Goal: Task Accomplishment & Management: Manage account settings

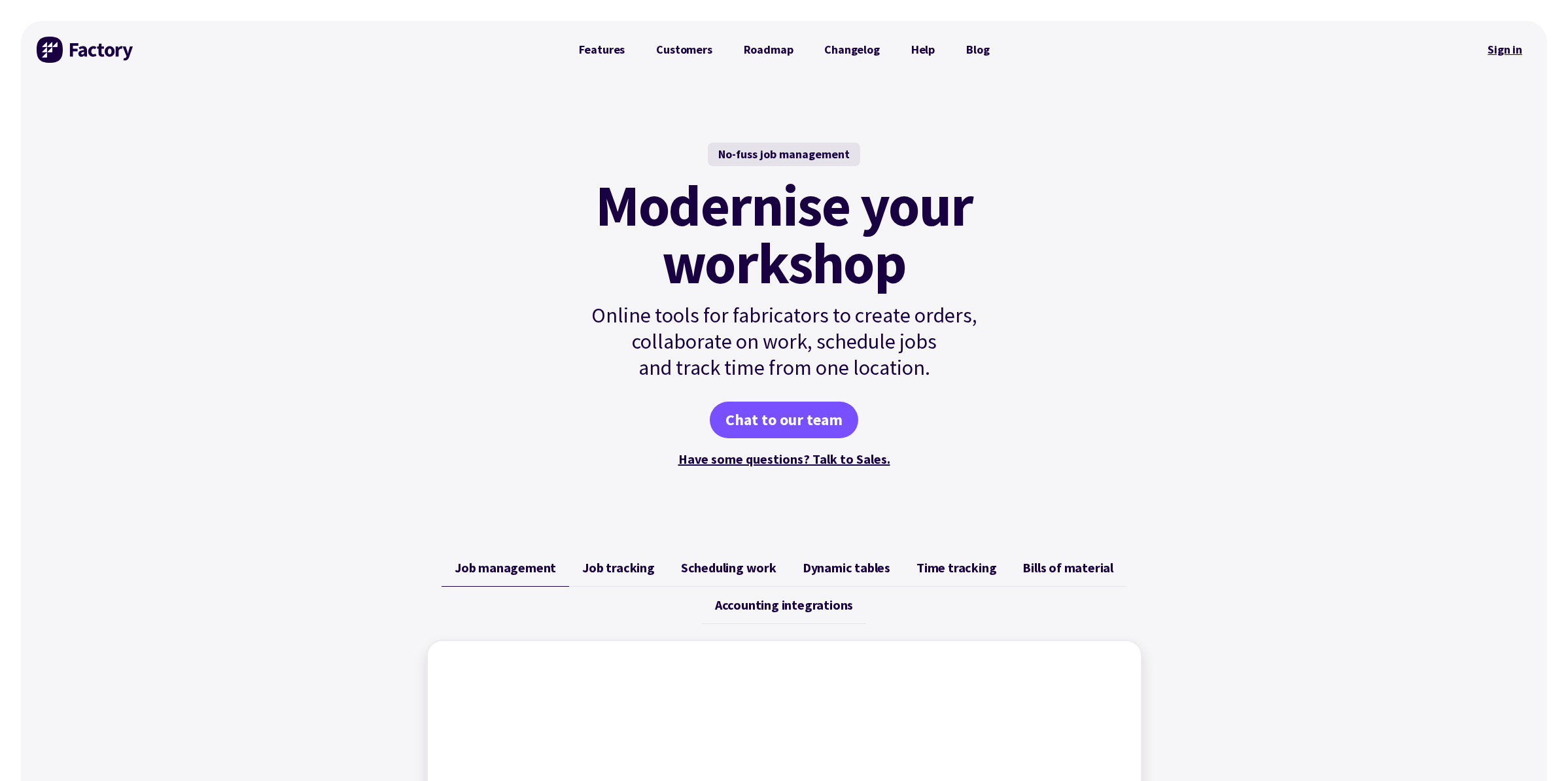
click at [1495, 55] on link "Sign in" at bounding box center [1505, 50] width 53 height 30
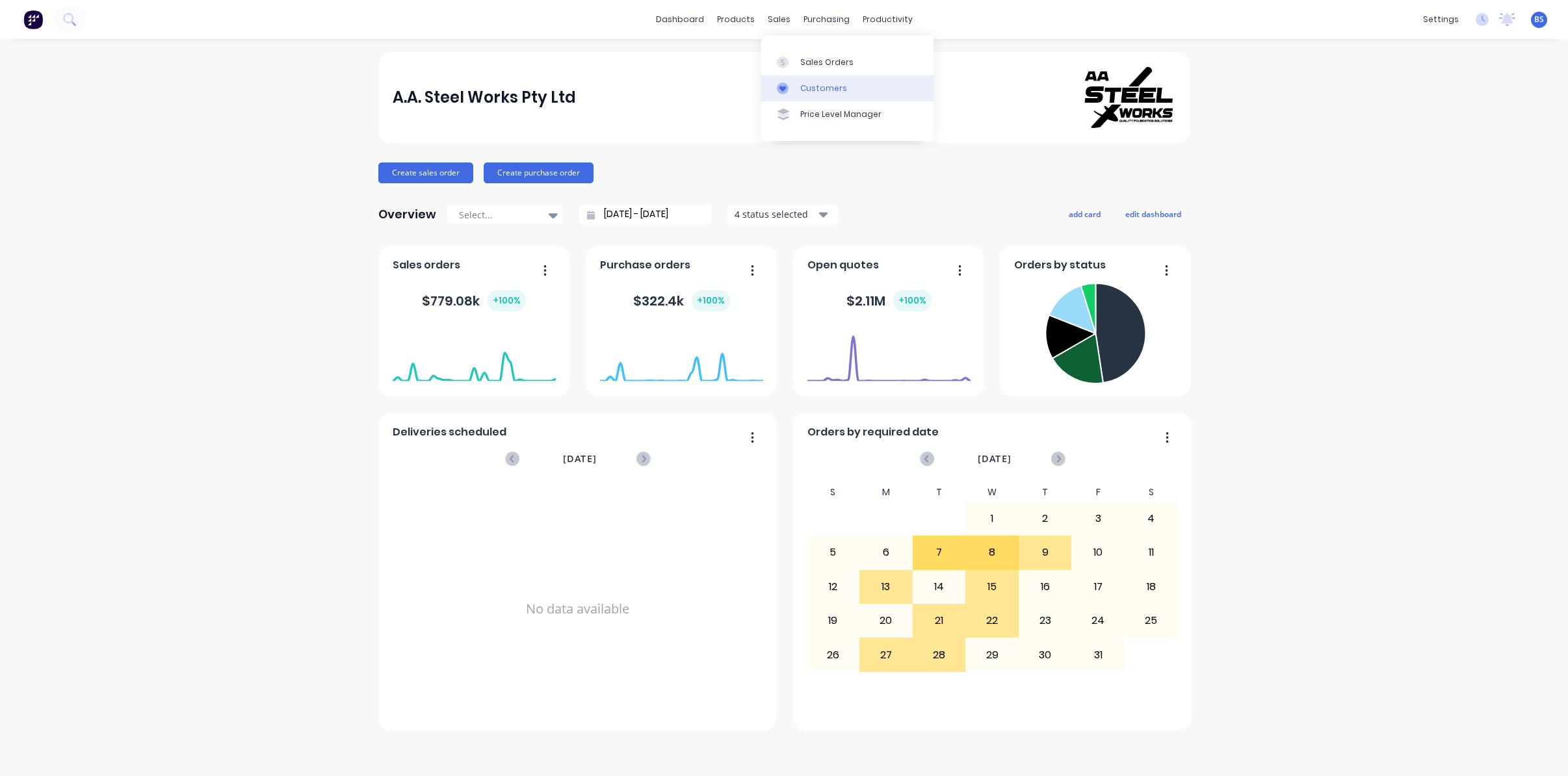
click at [816, 82] on div "Customers" at bounding box center [824, 88] width 47 height 11
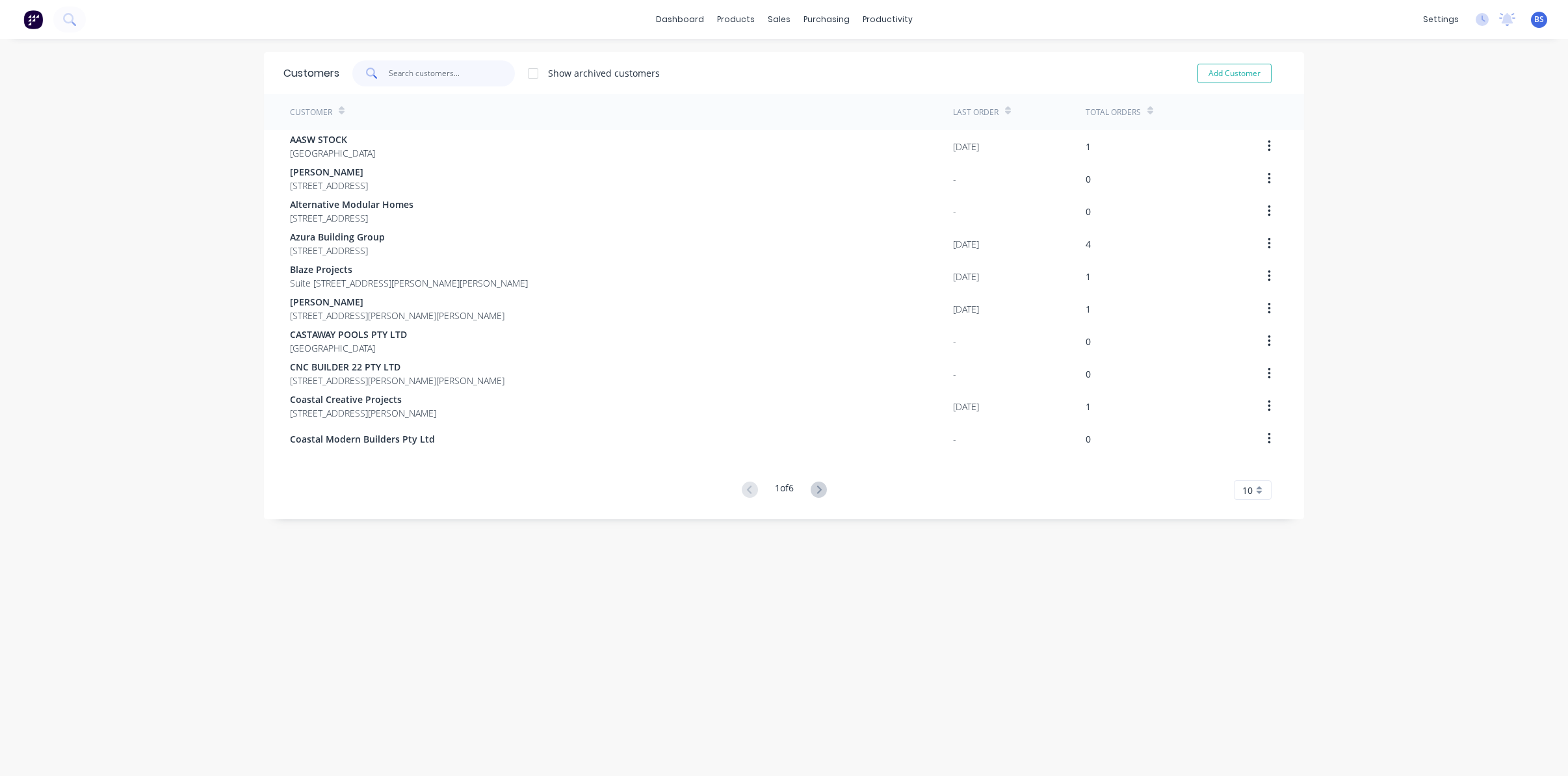
click at [443, 79] on input "text" at bounding box center [452, 73] width 127 height 26
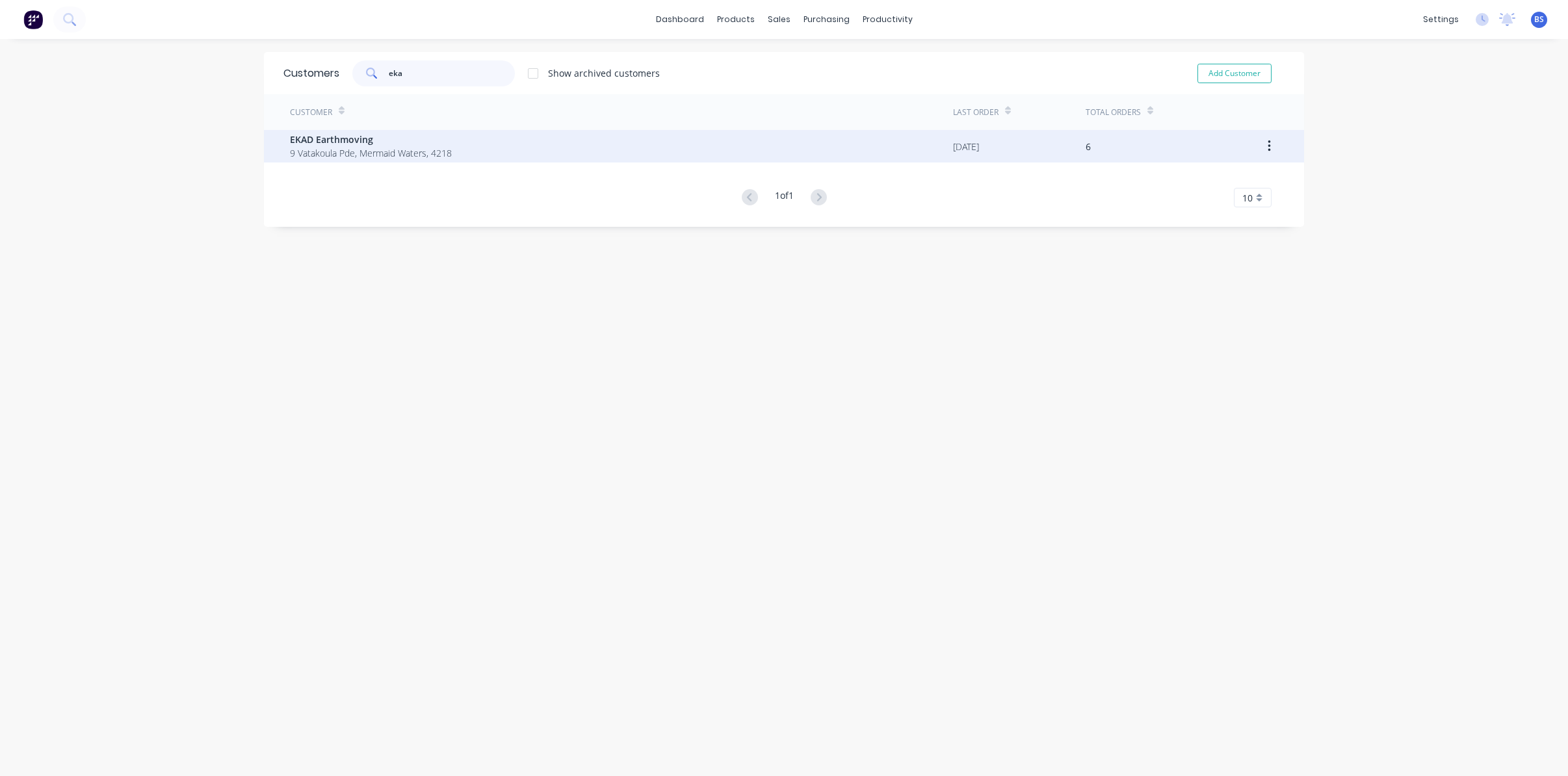
type input "eka"
click at [397, 156] on span "9 Vatakoula Pde, Mermaid Waters, 4218" at bounding box center [371, 153] width 162 height 14
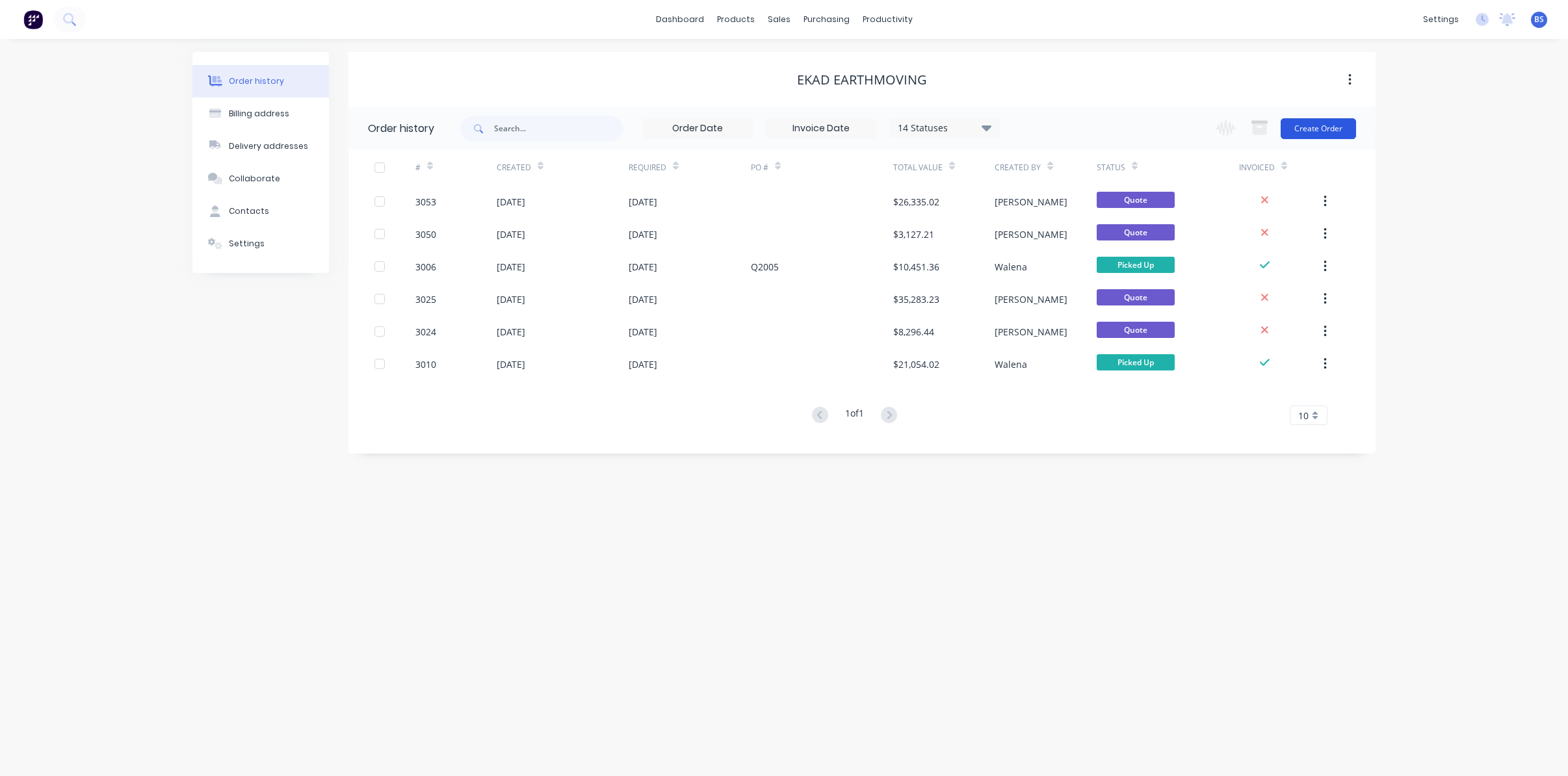
click at [1335, 134] on button "Create Order" at bounding box center [1319, 129] width 76 height 21
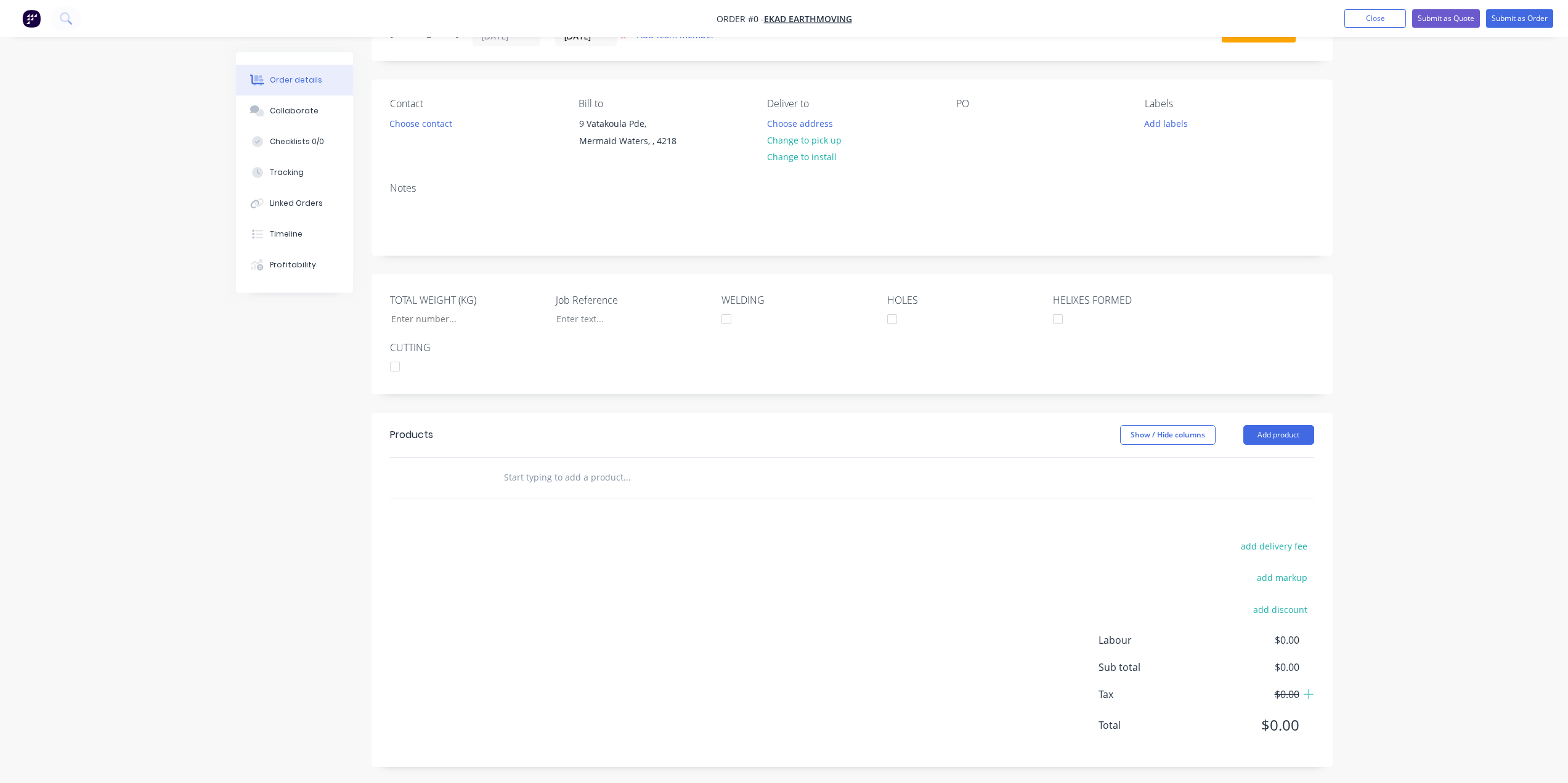
scroll to position [59, 0]
click at [670, 479] on input "text" at bounding box center [627, 475] width 246 height 24
click at [1273, 434] on button "Add product" at bounding box center [1279, 433] width 71 height 20
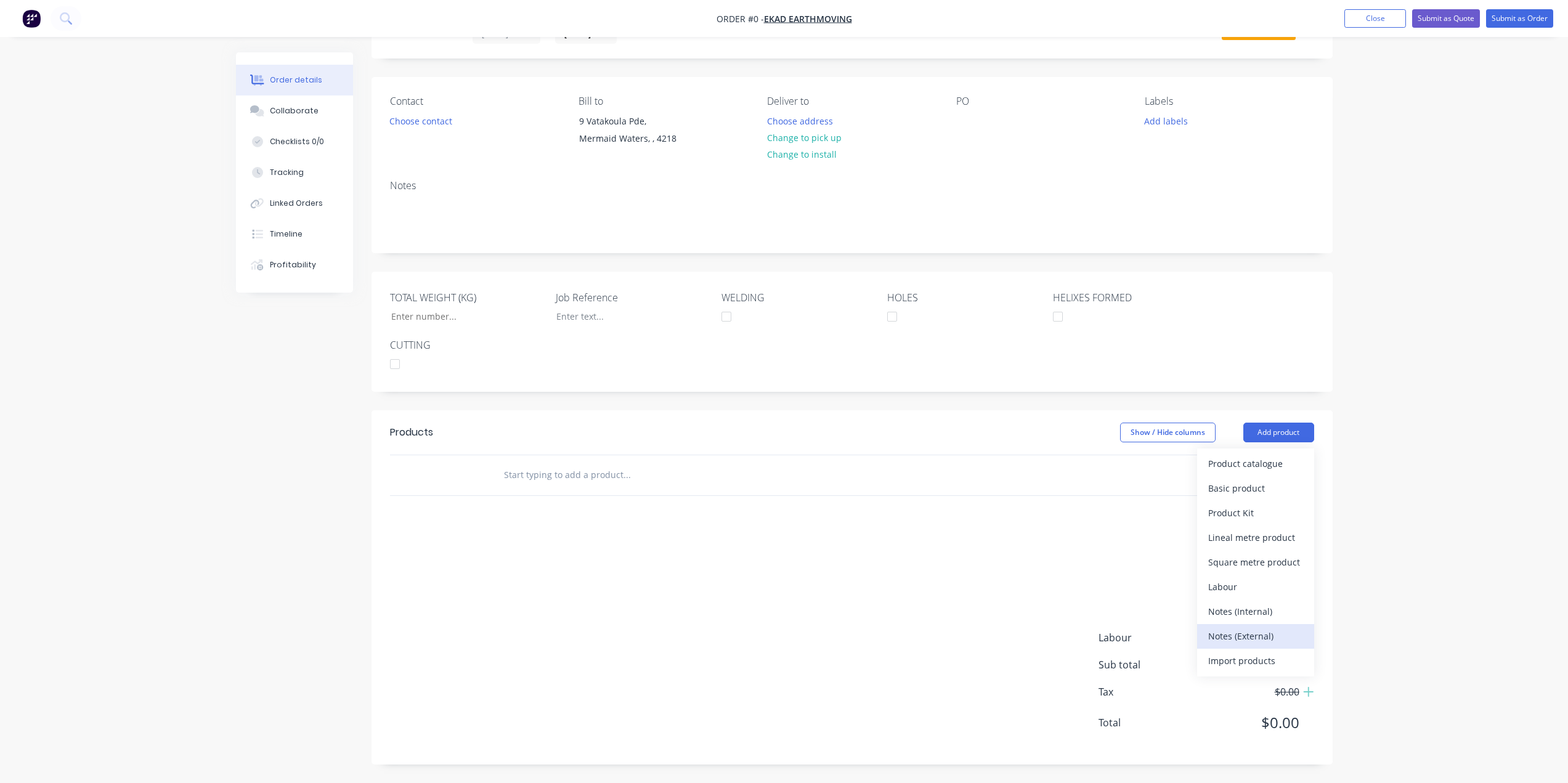
click at [1228, 645] on div "Notes (External)" at bounding box center [1256, 636] width 95 height 18
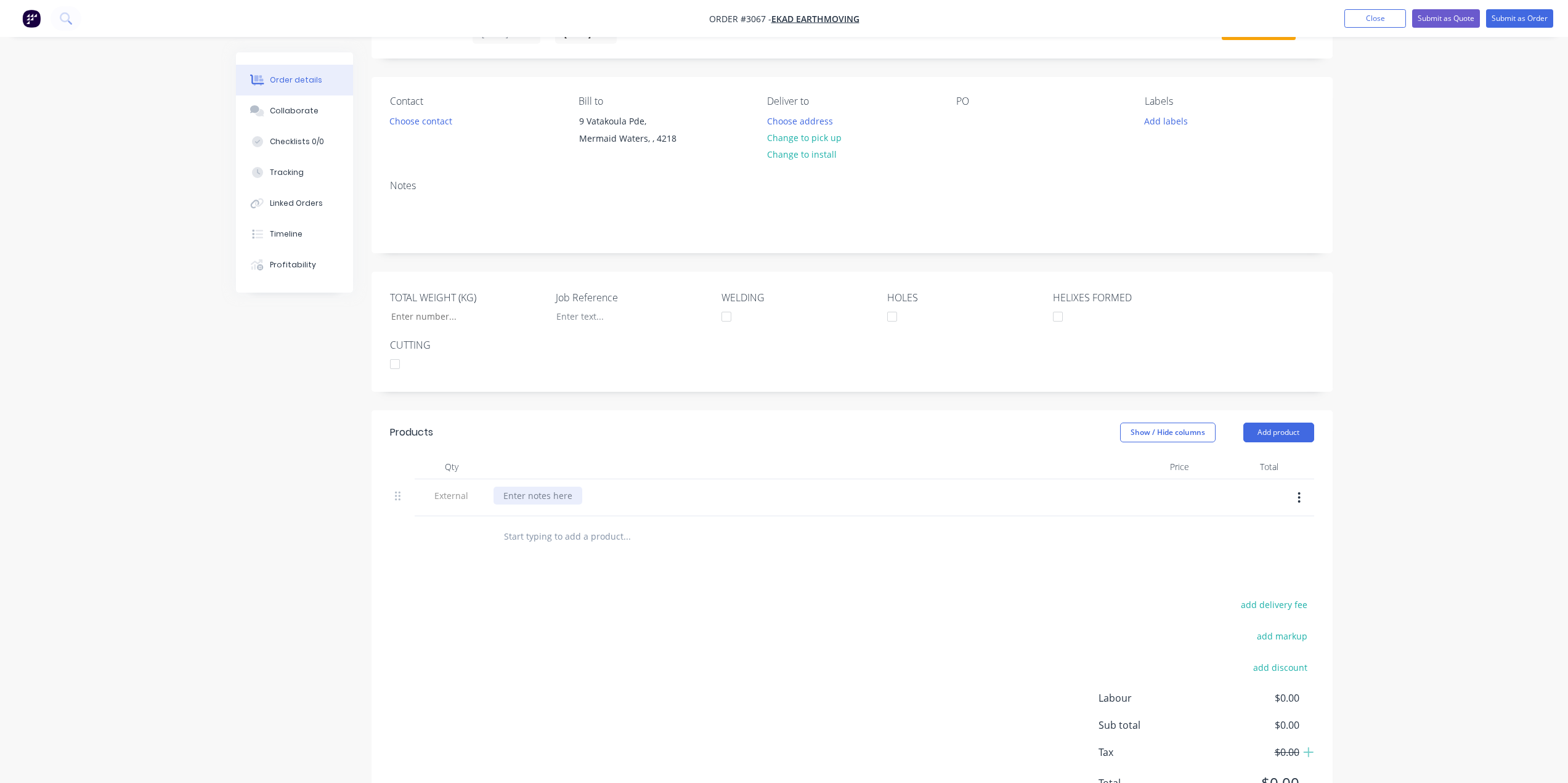
drag, startPoint x: 585, startPoint y: 501, endPoint x: 553, endPoint y: 491, distance: 33.5
click at [553, 491] on div at bounding box center [538, 496] width 89 height 18
paste div
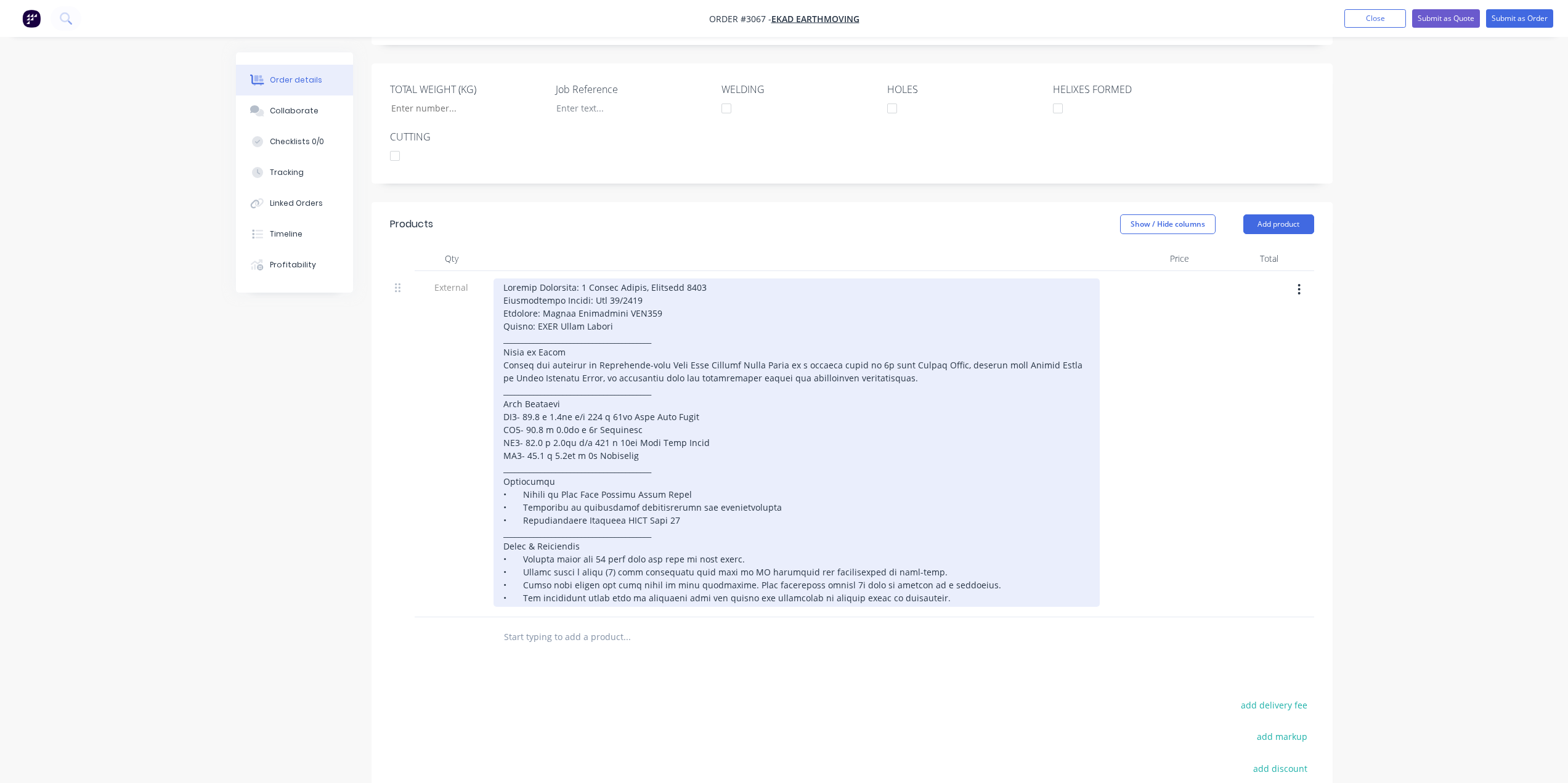
scroll to position [368, 0]
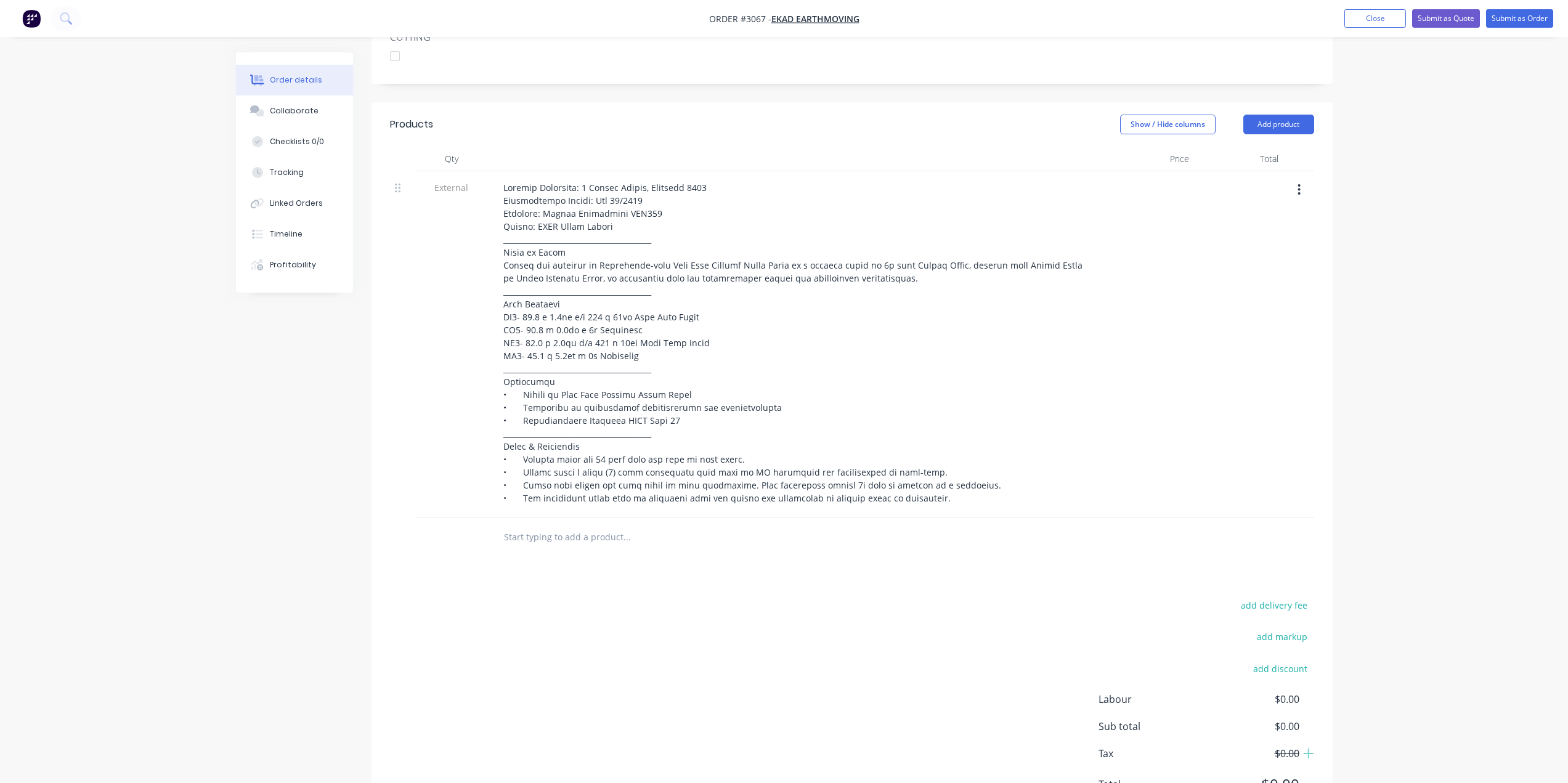
click at [1185, 399] on div at bounding box center [1149, 344] width 90 height 346
click at [1295, 125] on button "Add product" at bounding box center [1279, 125] width 71 height 20
click at [1271, 148] on div "Product catalogue" at bounding box center [1256, 155] width 95 height 18
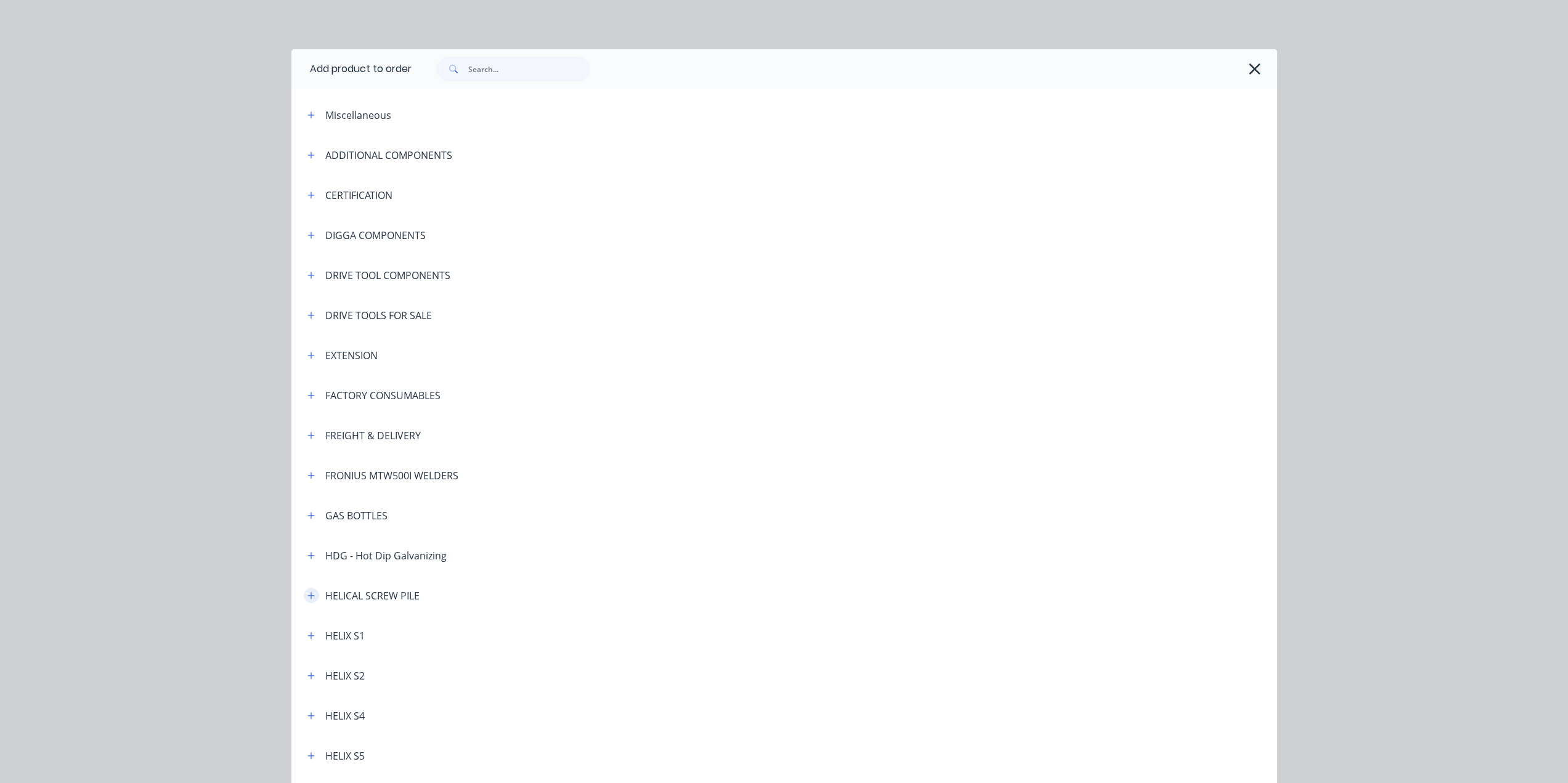
click at [309, 596] on icon "button" at bounding box center [310, 595] width 6 height 6
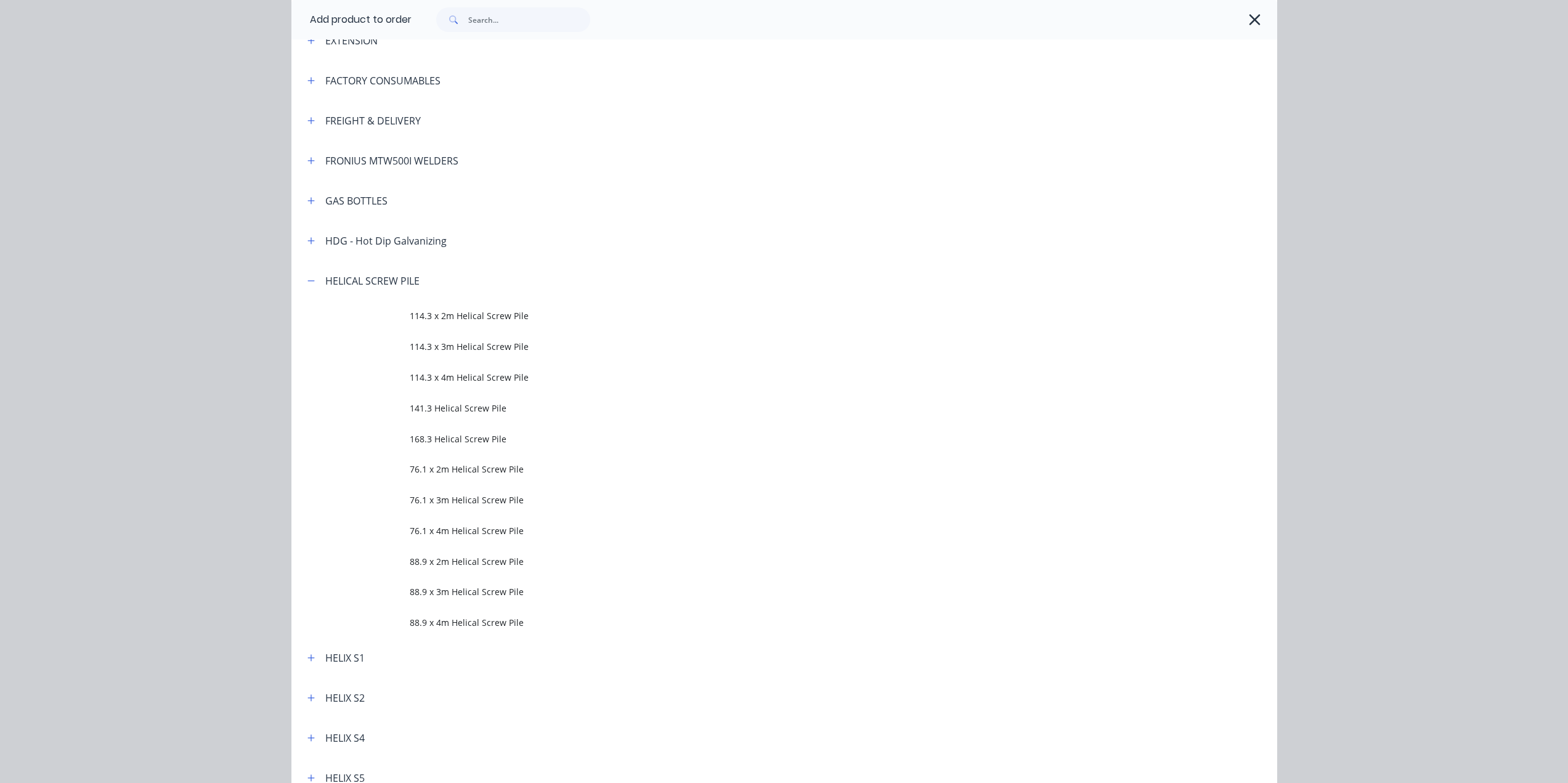
scroll to position [370, 0]
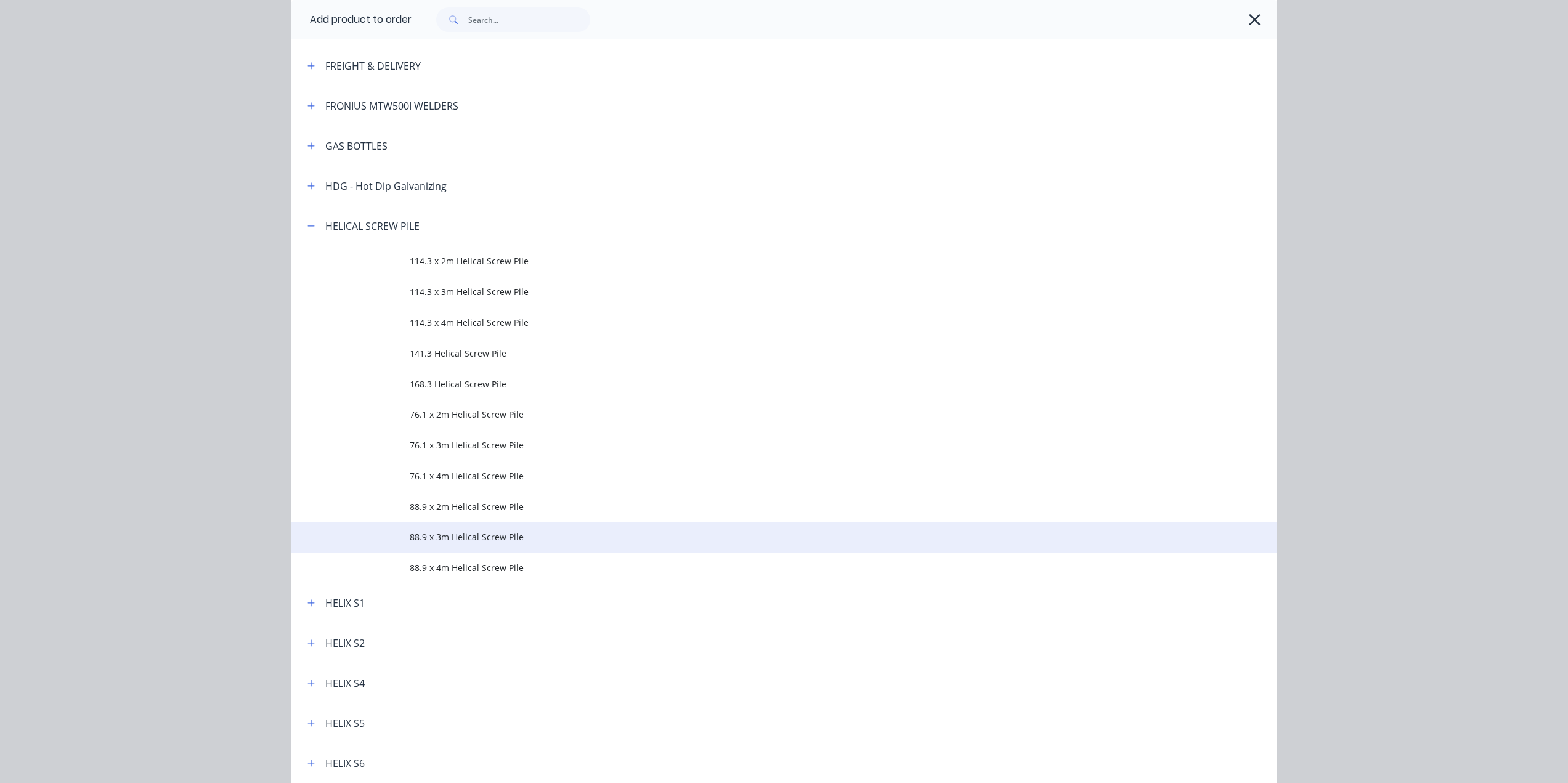
click at [463, 545] on td "88.9 x 3m Helical Screw Pile" at bounding box center [843, 537] width 867 height 31
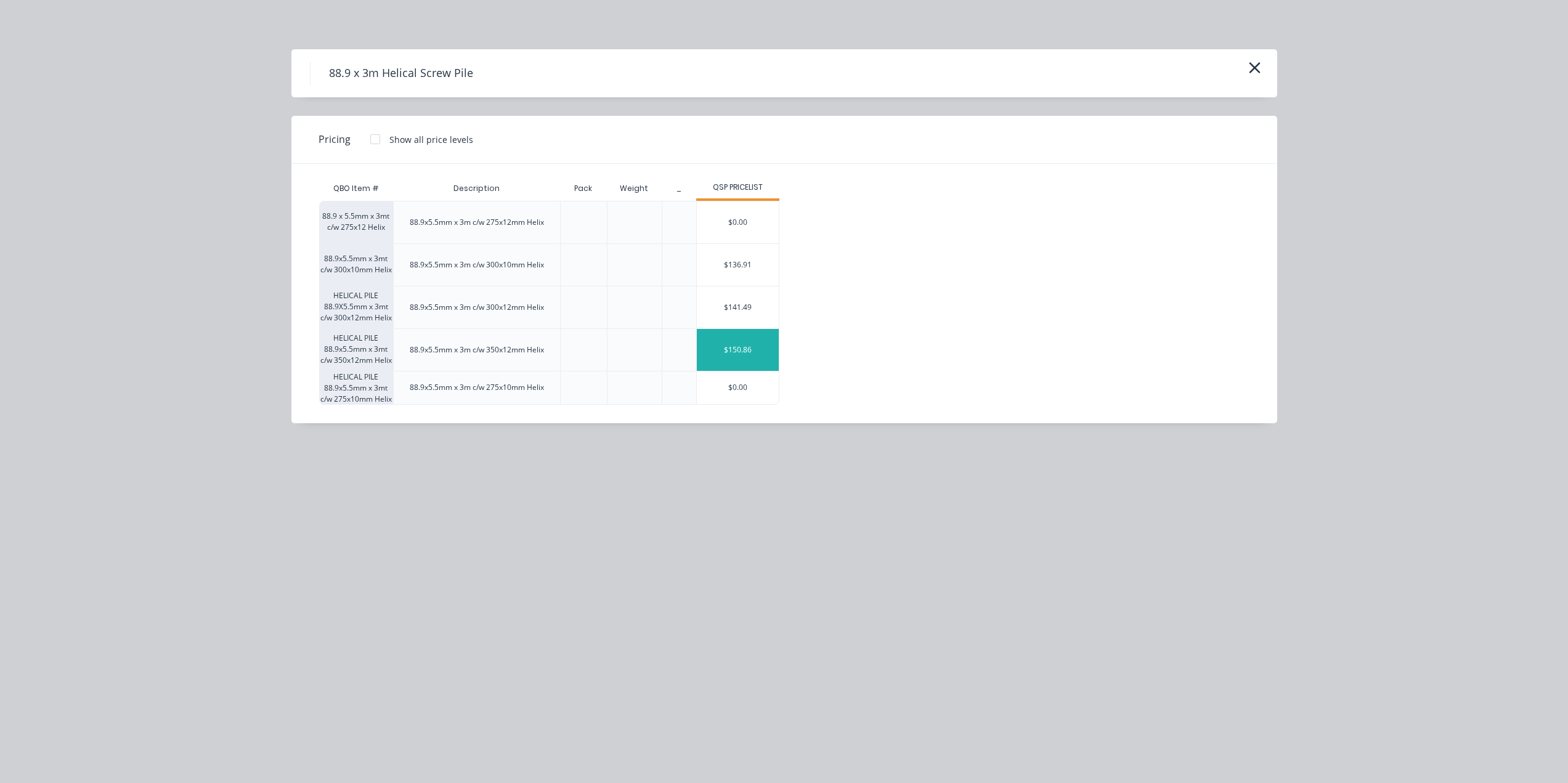
click at [738, 358] on div "$150.86" at bounding box center [738, 350] width 82 height 42
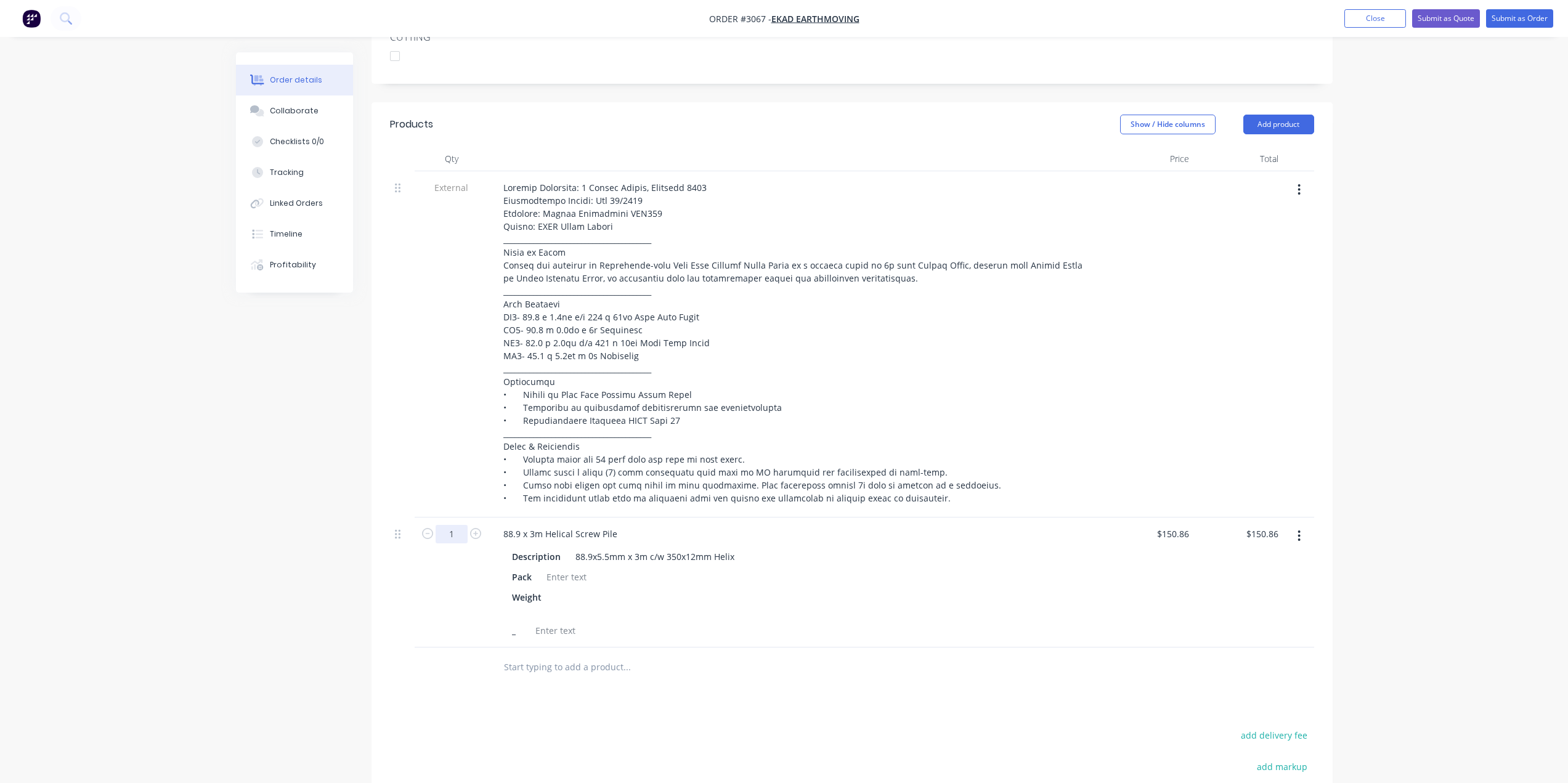
click at [453, 537] on input "1" at bounding box center [451, 534] width 32 height 19
type input "5"
type input "$754.30"
click at [428, 620] on div "5" at bounding box center [451, 582] width 74 height 130
click at [1311, 123] on button "Add product" at bounding box center [1279, 125] width 71 height 20
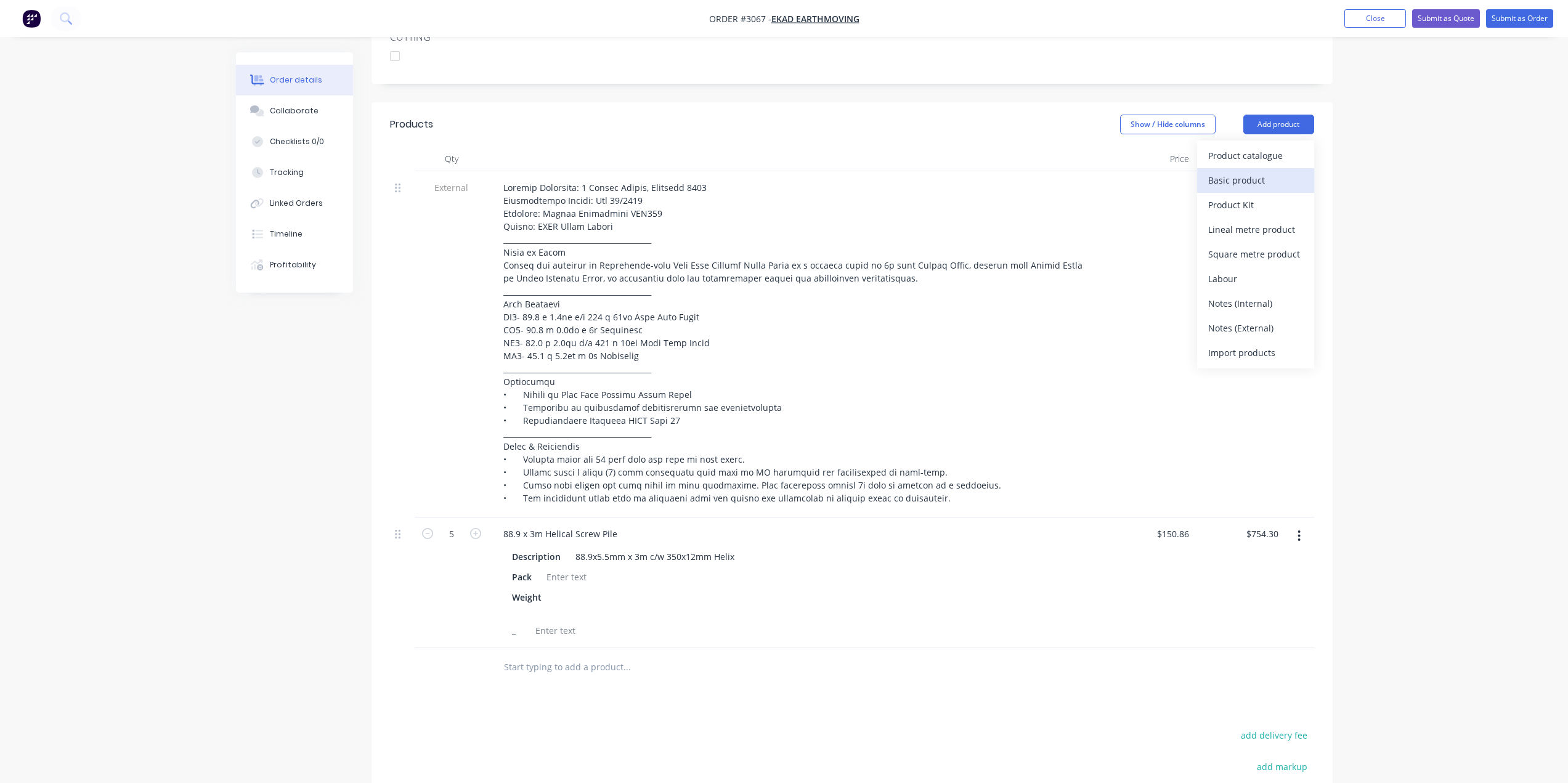
click at [1256, 181] on div "Basic product" at bounding box center [1256, 180] width 95 height 18
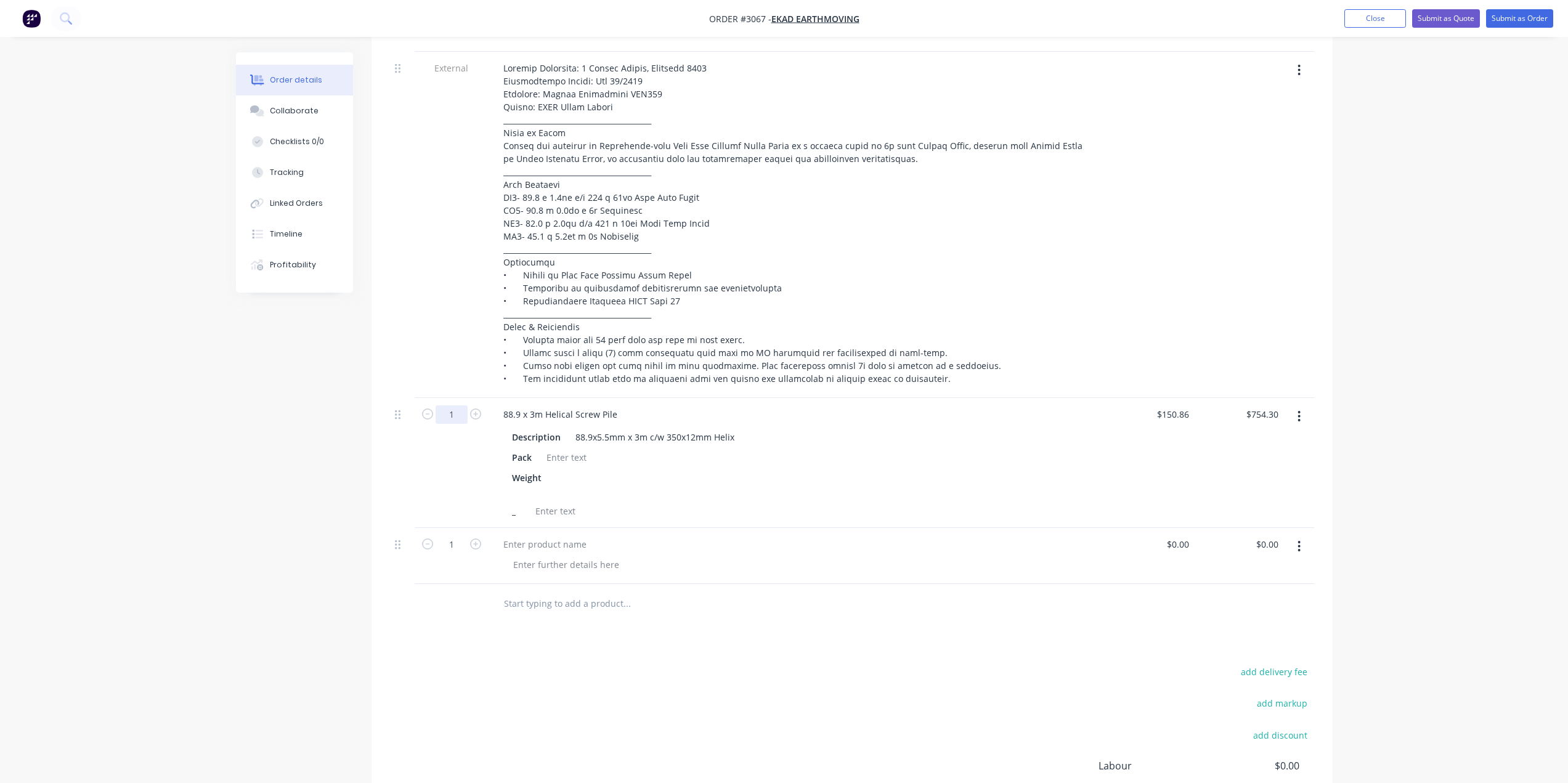
scroll to position [553, 0]
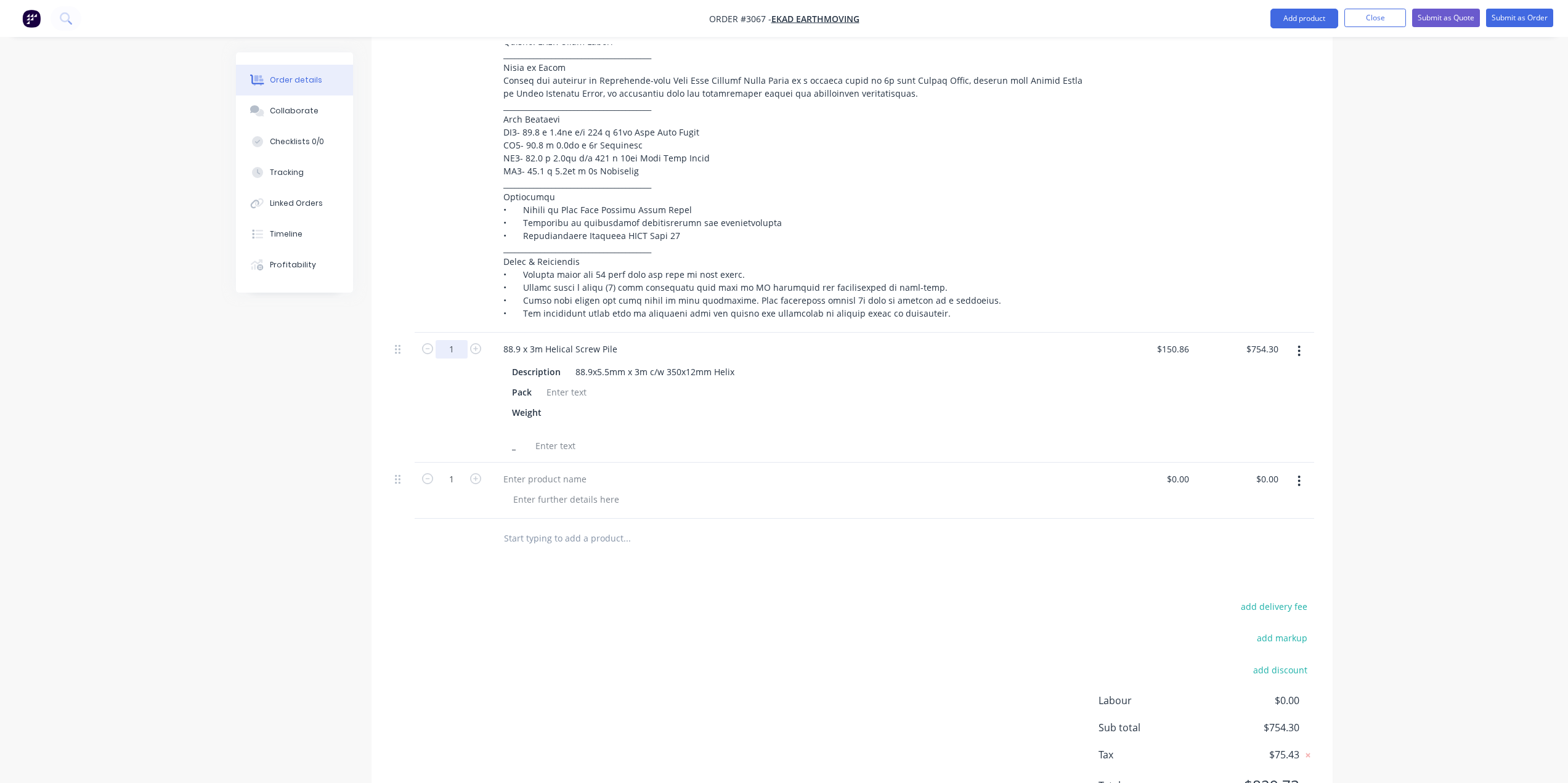
type input "1"
type input "$150.86"
click at [1299, 485] on icon "button" at bounding box center [1299, 481] width 2 height 11
click at [1244, 590] on div "Delete" at bounding box center [1256, 587] width 95 height 18
click at [1313, 21] on button "Add product" at bounding box center [1304, 19] width 68 height 20
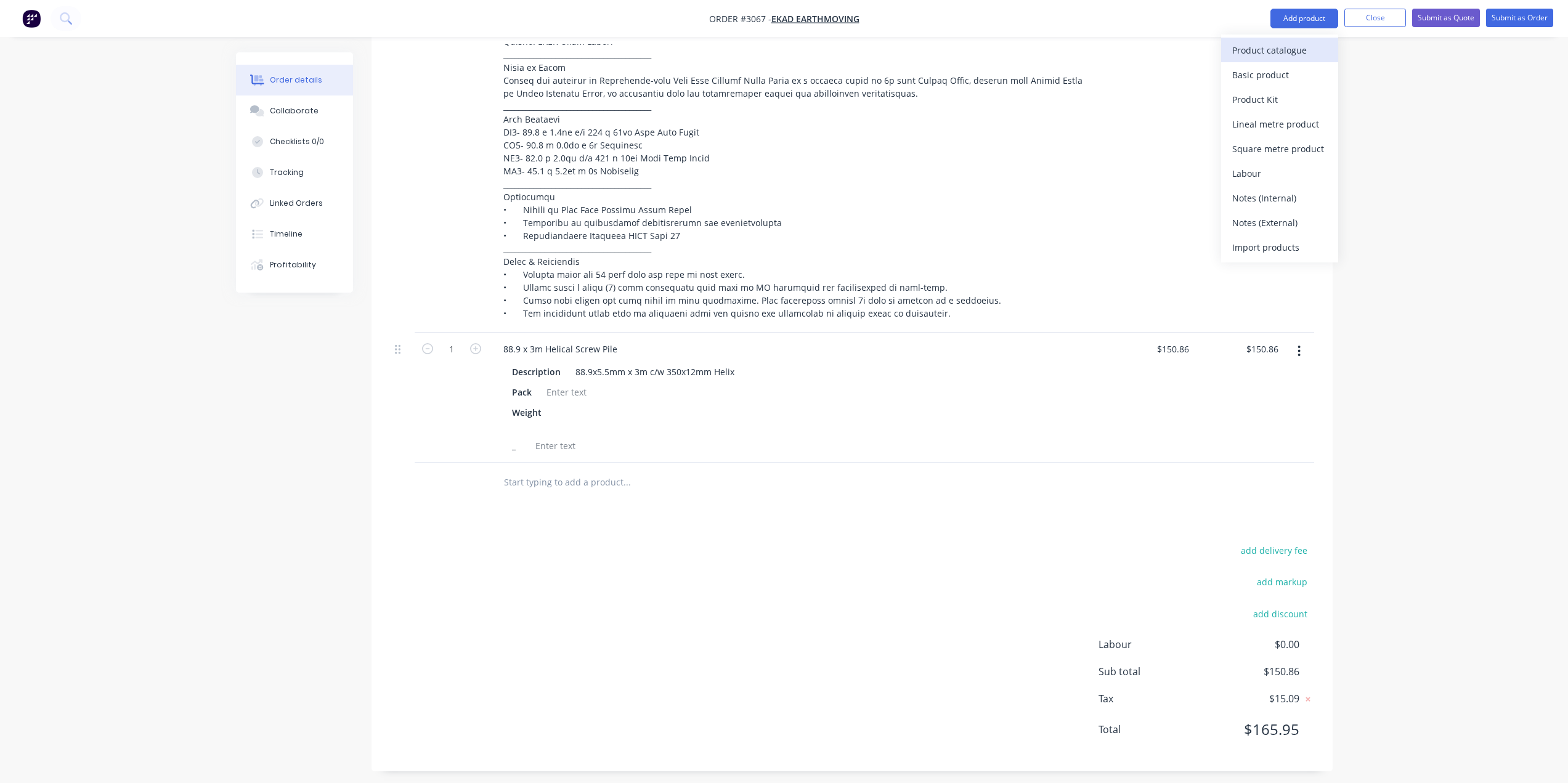
click at [1298, 50] on div "Product catalogue" at bounding box center [1279, 50] width 95 height 18
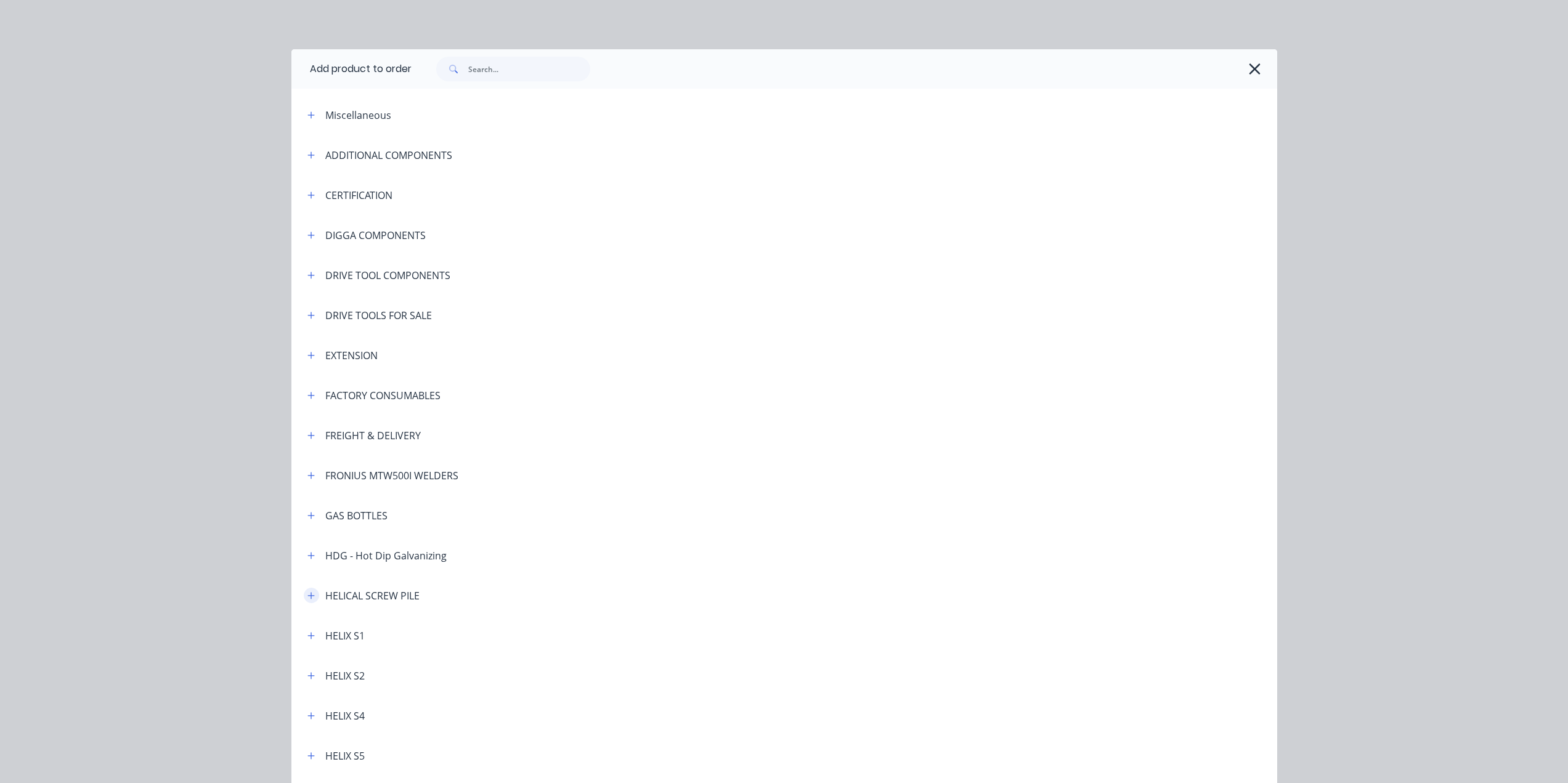
click at [307, 592] on icon "button" at bounding box center [310, 595] width 6 height 6
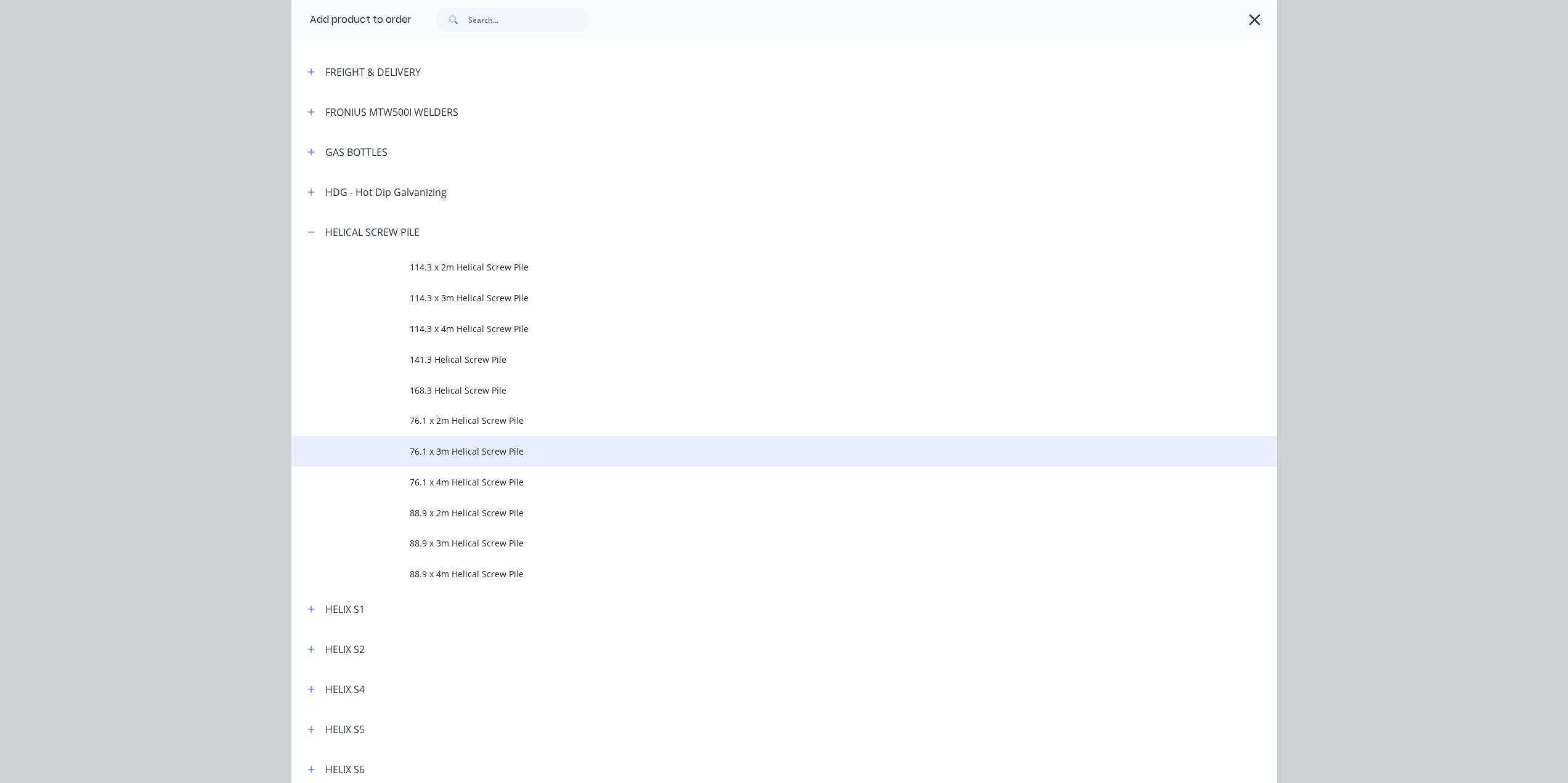
scroll to position [370, 0]
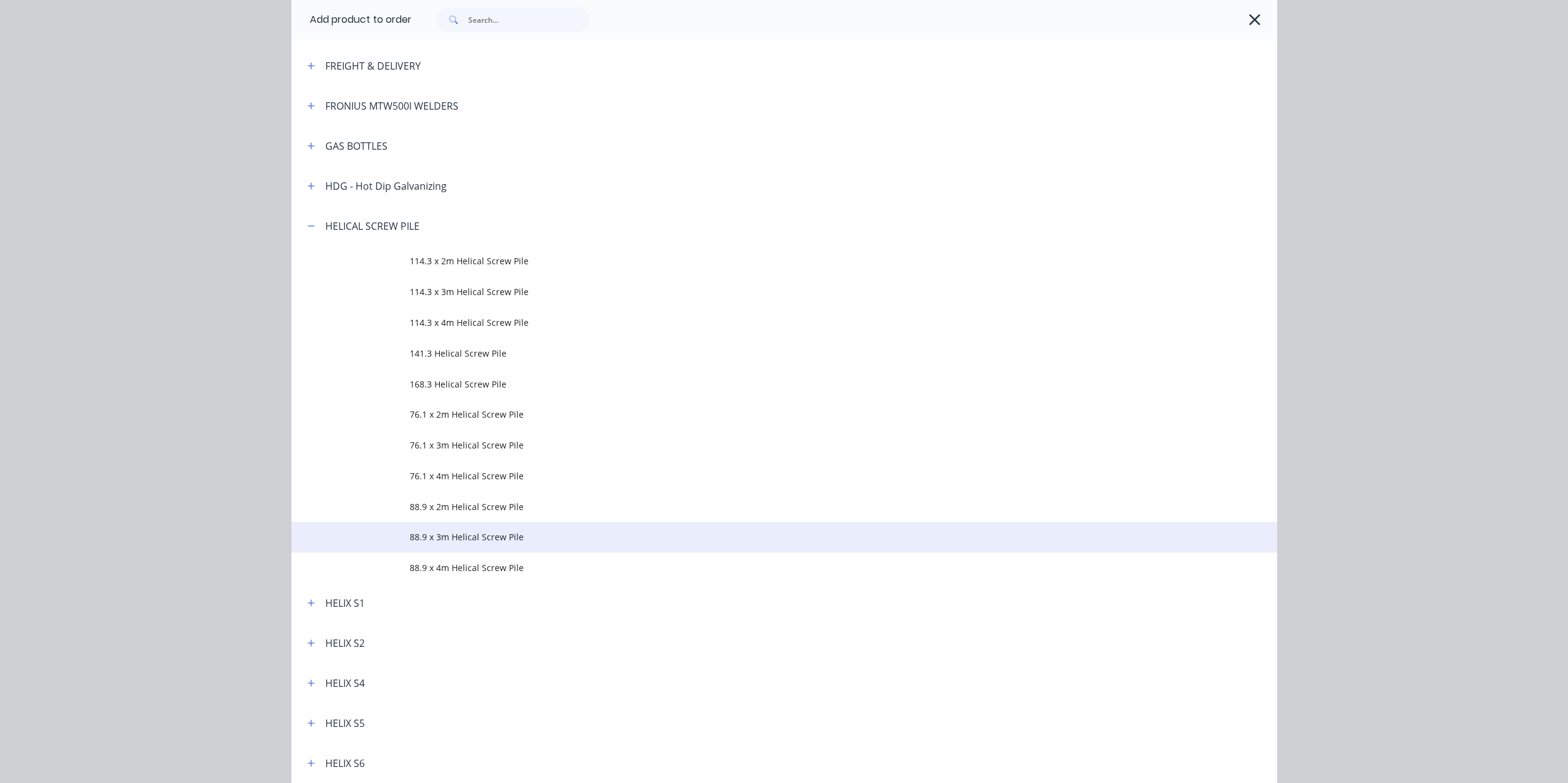
click at [454, 544] on td "88.9 x 3m Helical Screw Pile" at bounding box center [843, 537] width 867 height 31
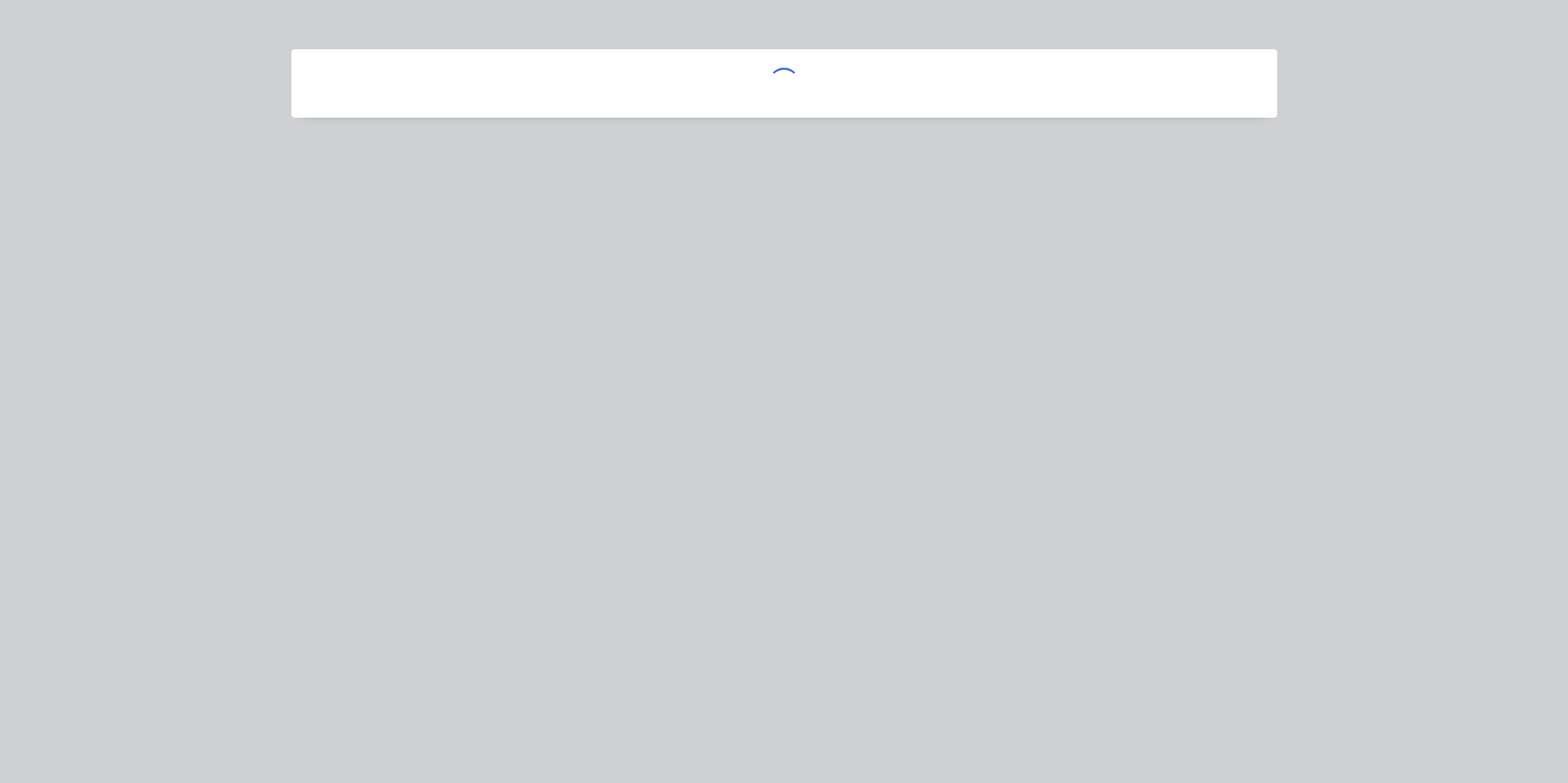
scroll to position [0, 0]
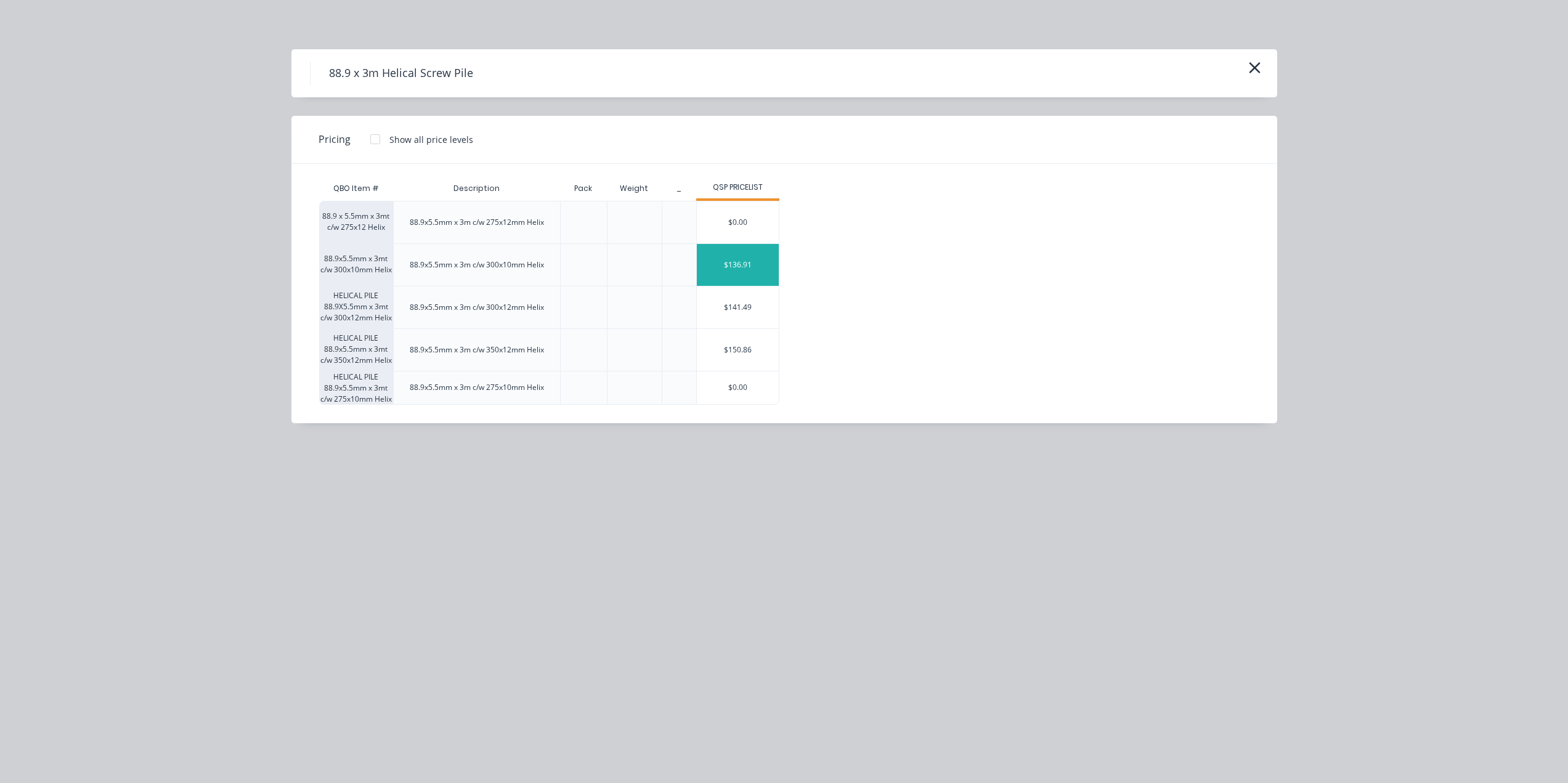
click at [732, 263] on div "$136.91" at bounding box center [738, 265] width 82 height 42
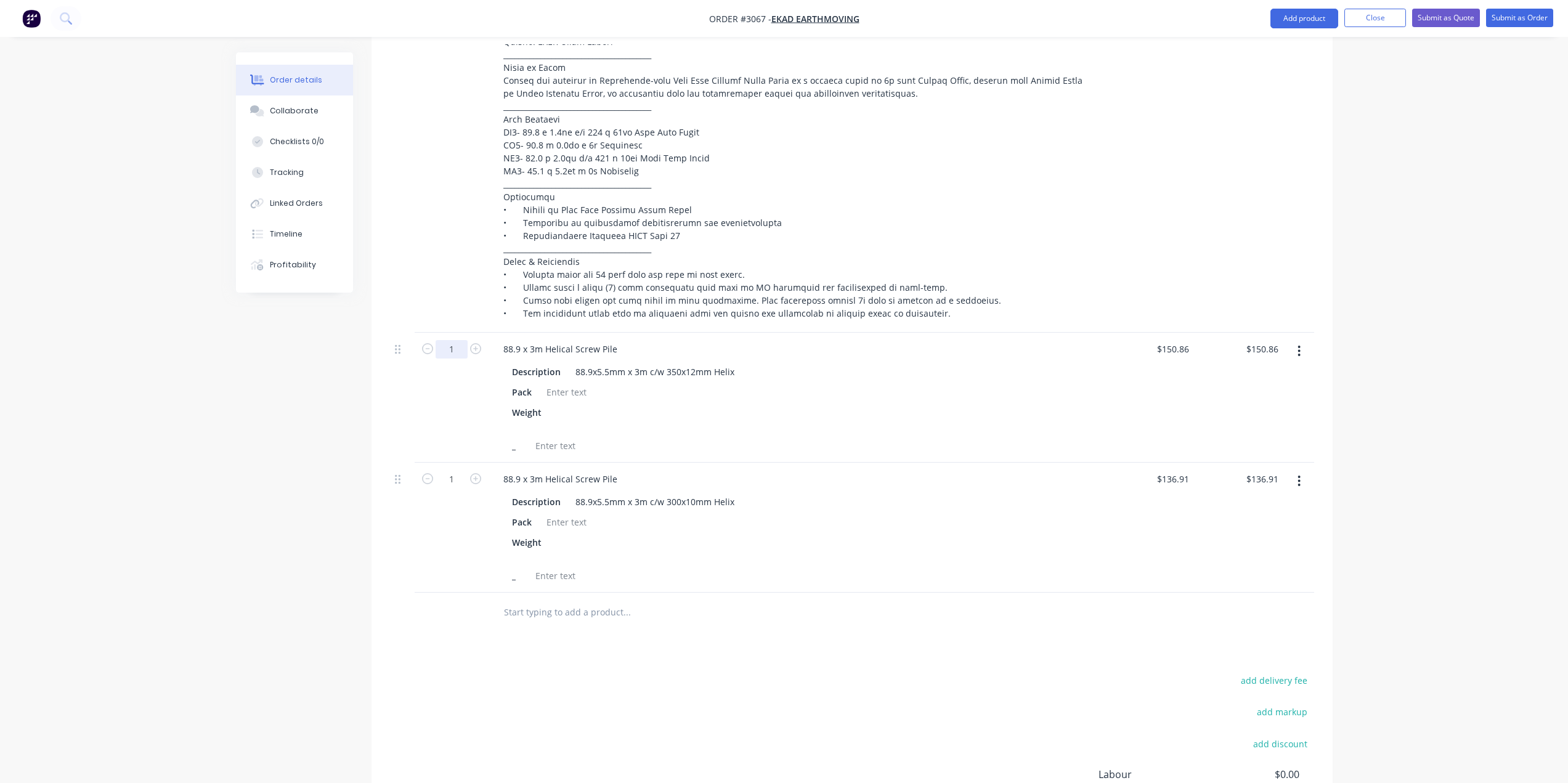
click at [448, 352] on input "1" at bounding box center [451, 350] width 32 height 19
type input "5"
type input "$754.30"
click at [452, 483] on input "1" at bounding box center [451, 479] width 32 height 19
type input "34"
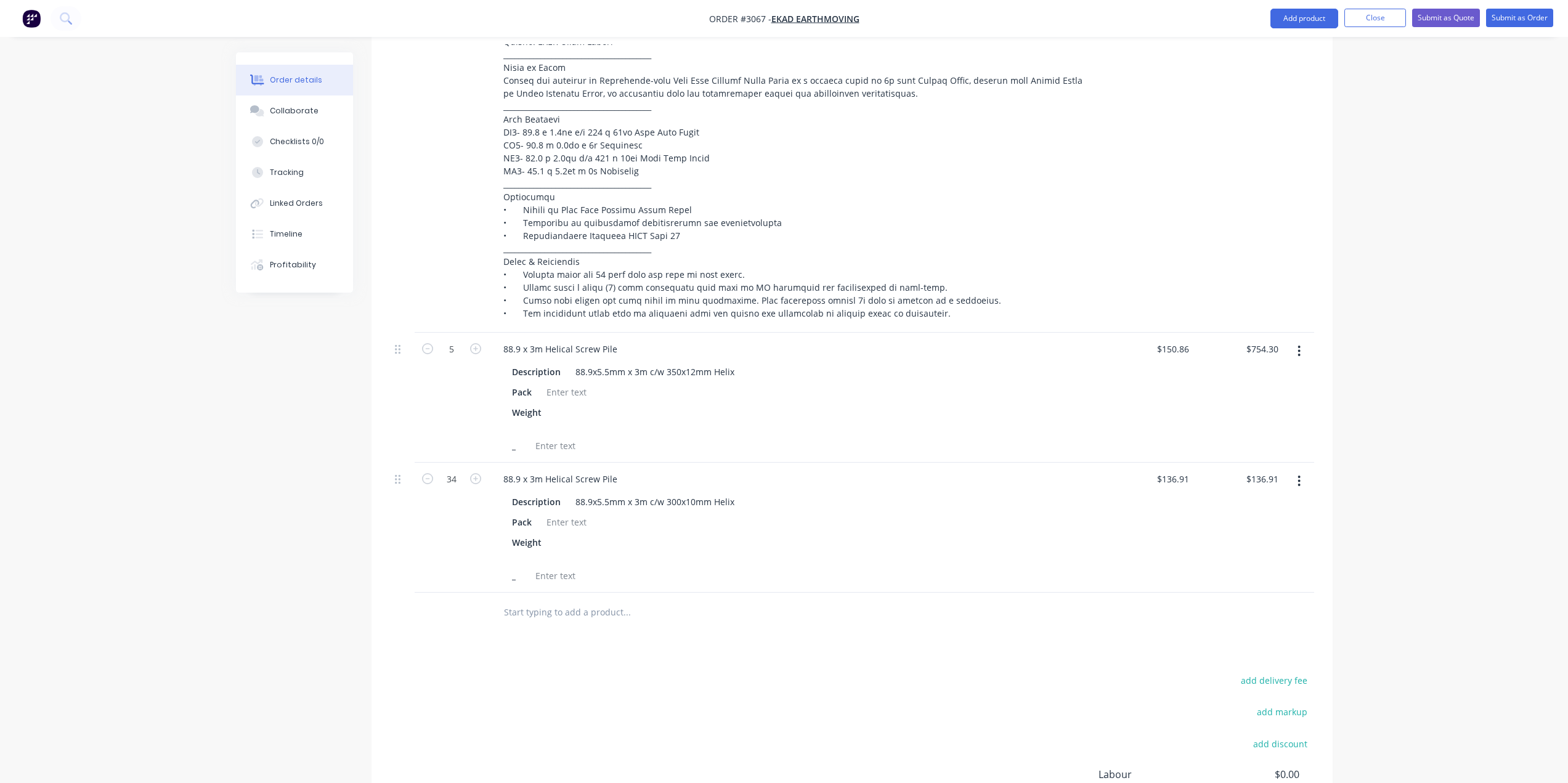
type input "$4,654.94"
click at [549, 664] on div "Products Show / Hide columns Add product Qty Price Total External 5 88.9 x 3m H…" at bounding box center [852, 410] width 961 height 984
click at [461, 635] on div "Products Show / Hide columns Add product Qty Price Total External 5 88.9 x 3m H…" at bounding box center [852, 410] width 961 height 984
click at [1307, 19] on button "Add product" at bounding box center [1304, 19] width 68 height 20
click at [1293, 53] on div "Product catalogue" at bounding box center [1279, 50] width 95 height 18
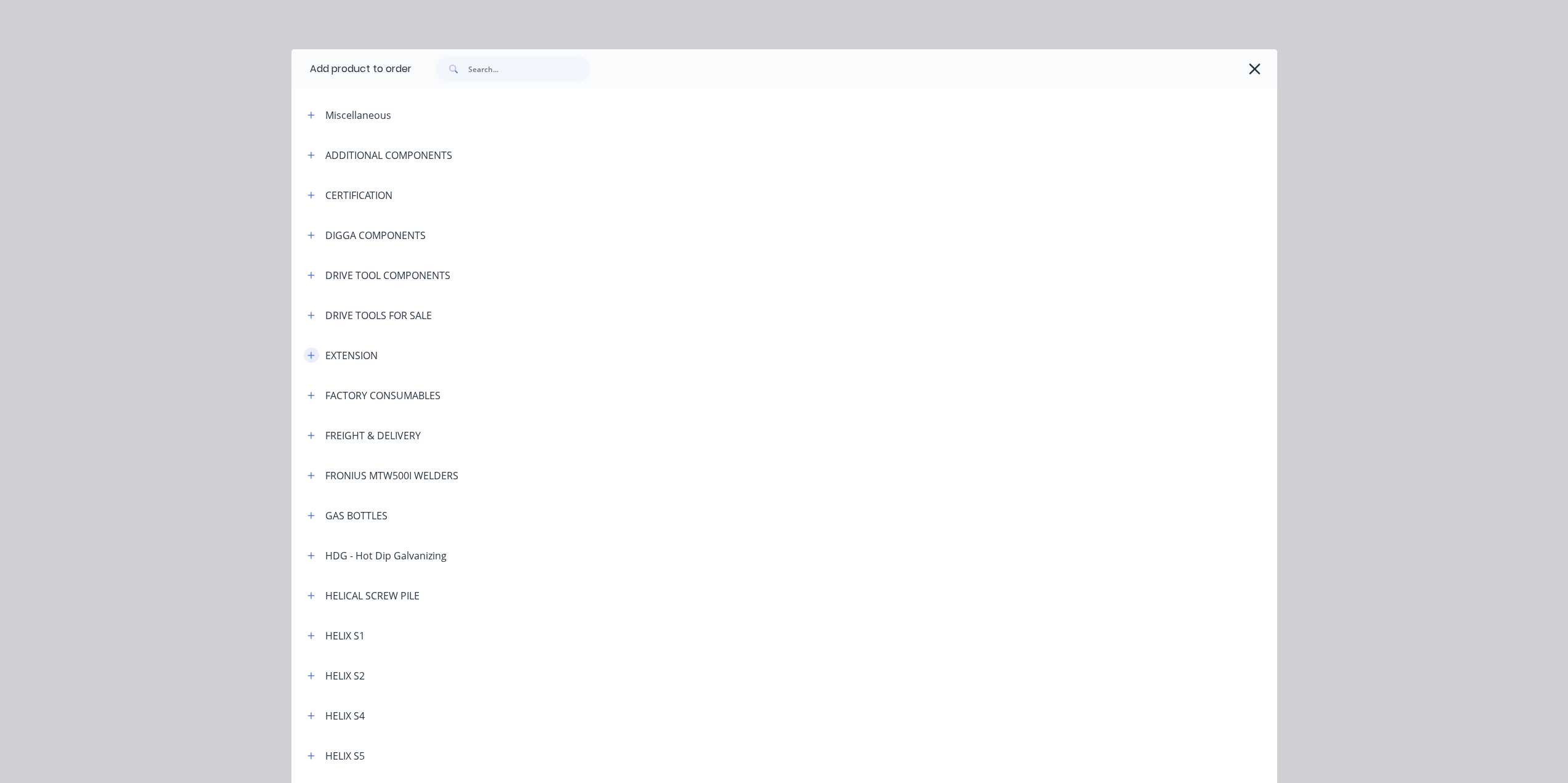
click at [309, 356] on icon "button" at bounding box center [311, 355] width 7 height 9
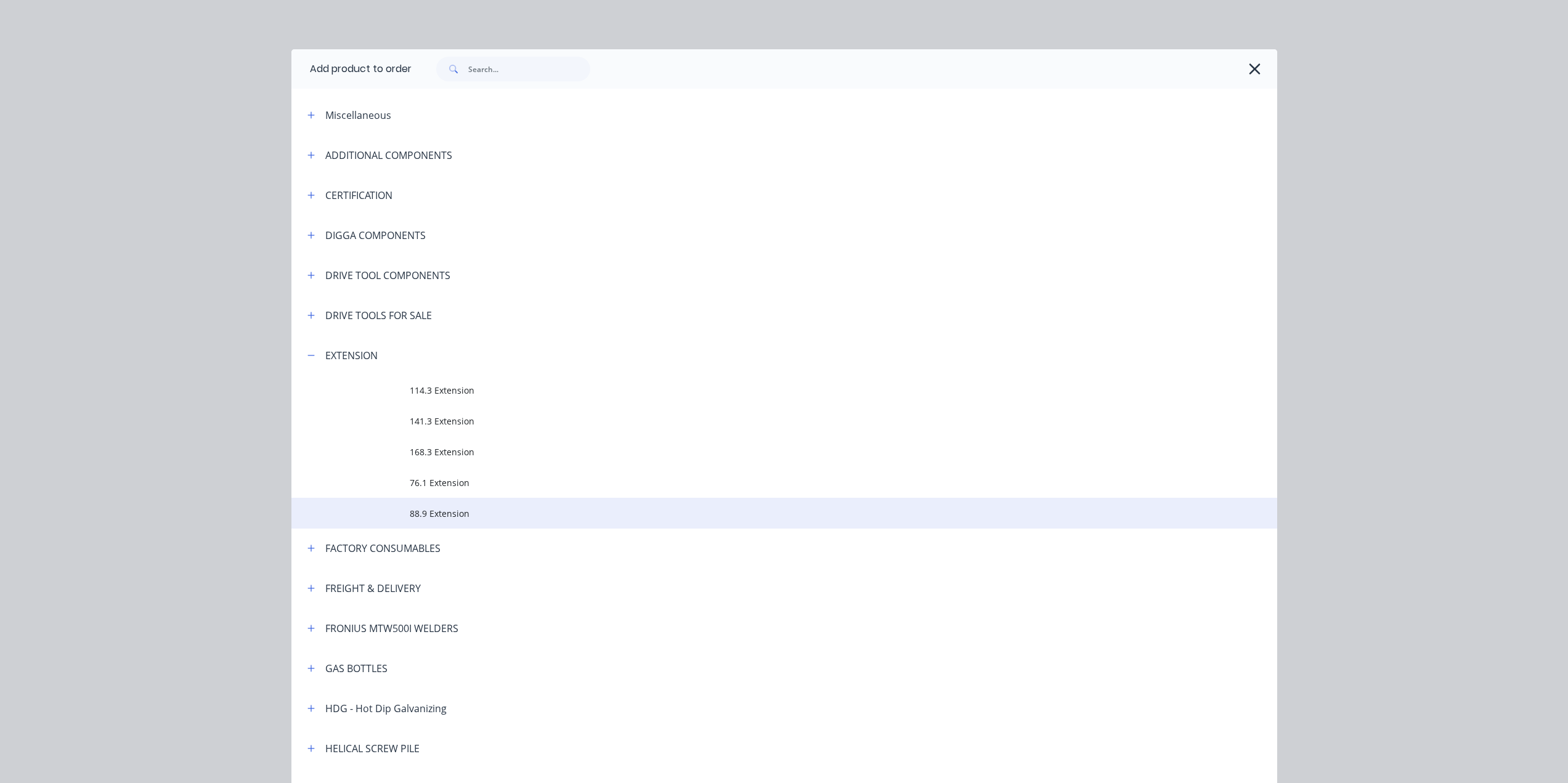
click at [433, 514] on span "88.9 Extension" at bounding box center [756, 514] width 694 height 13
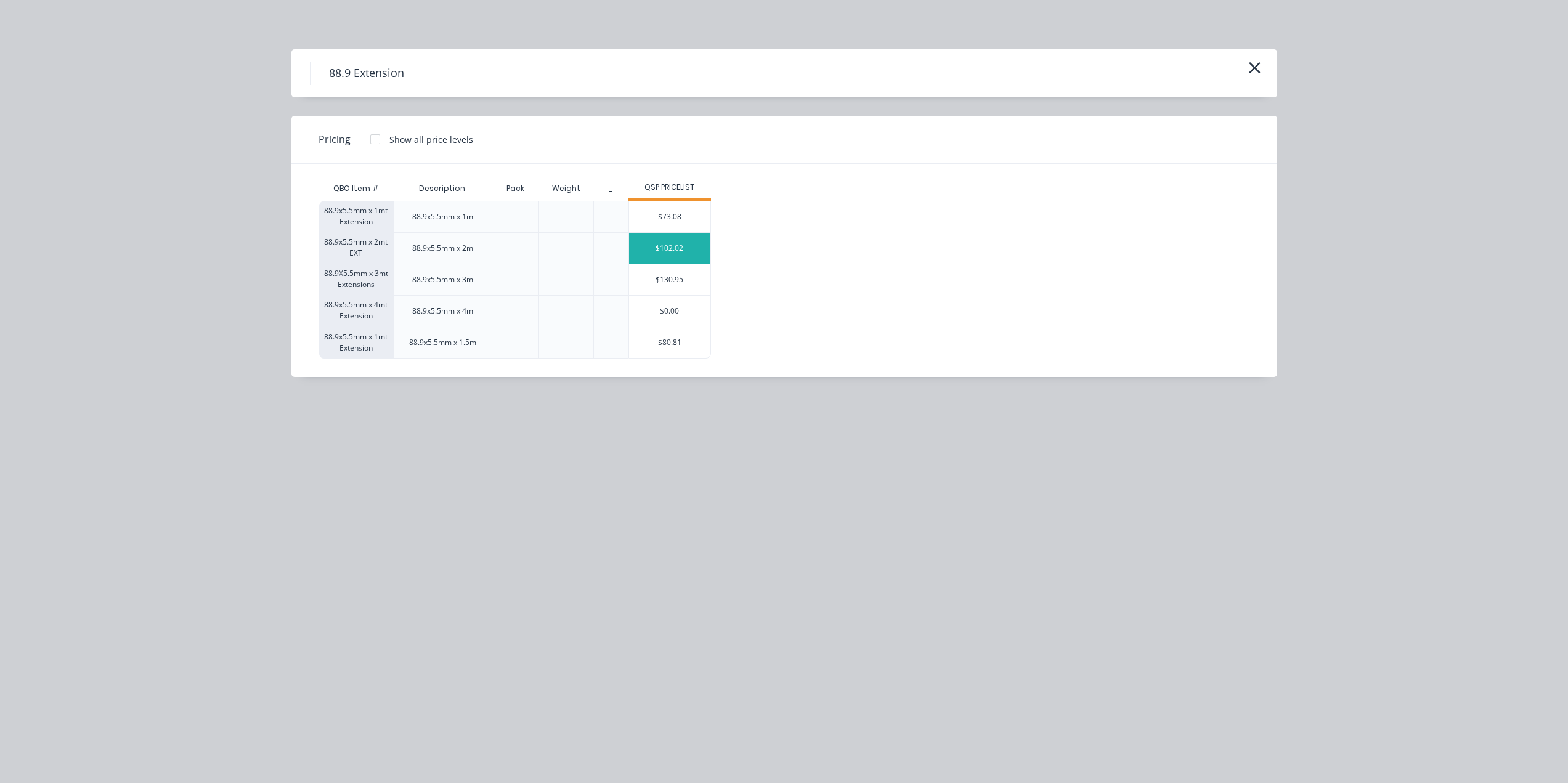
click at [668, 246] on div "$102.02" at bounding box center [670, 248] width 82 height 31
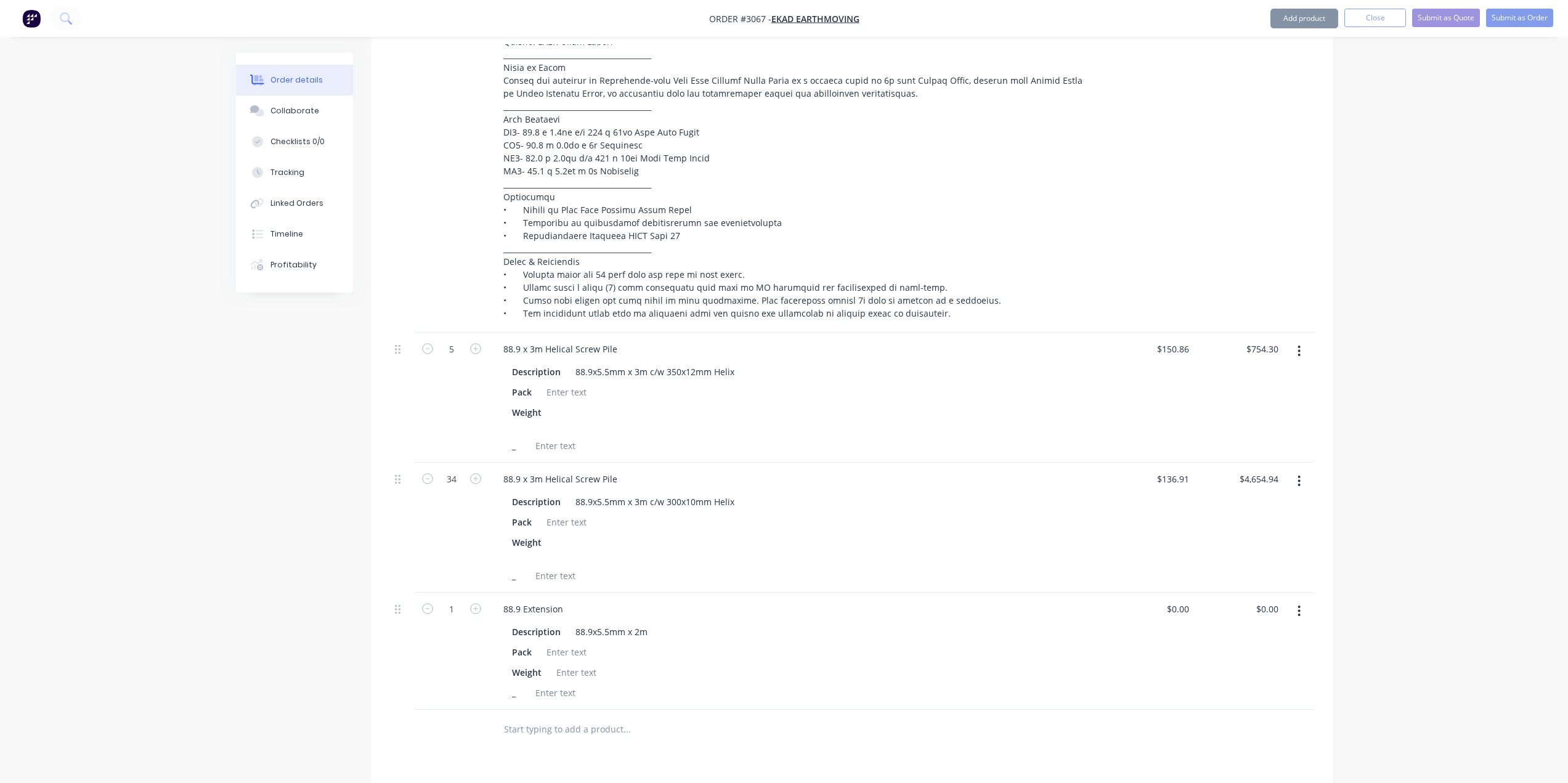
type input "$102.02"
click at [461, 607] on input "1" at bounding box center [451, 610] width 32 height 19
type input "78"
type input "$7,957.56"
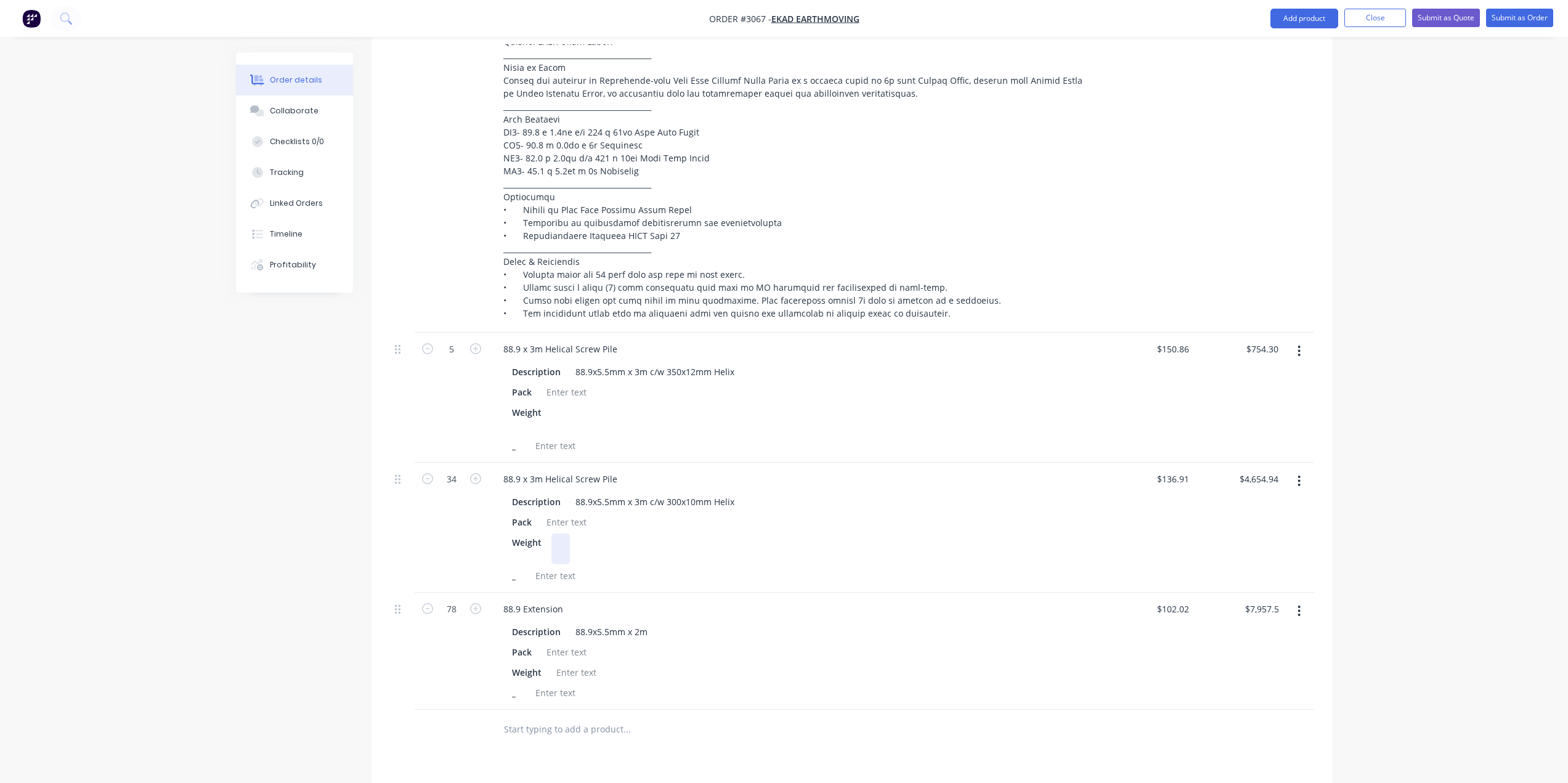
click at [723, 562] on div "Weight" at bounding box center [794, 549] width 574 height 31
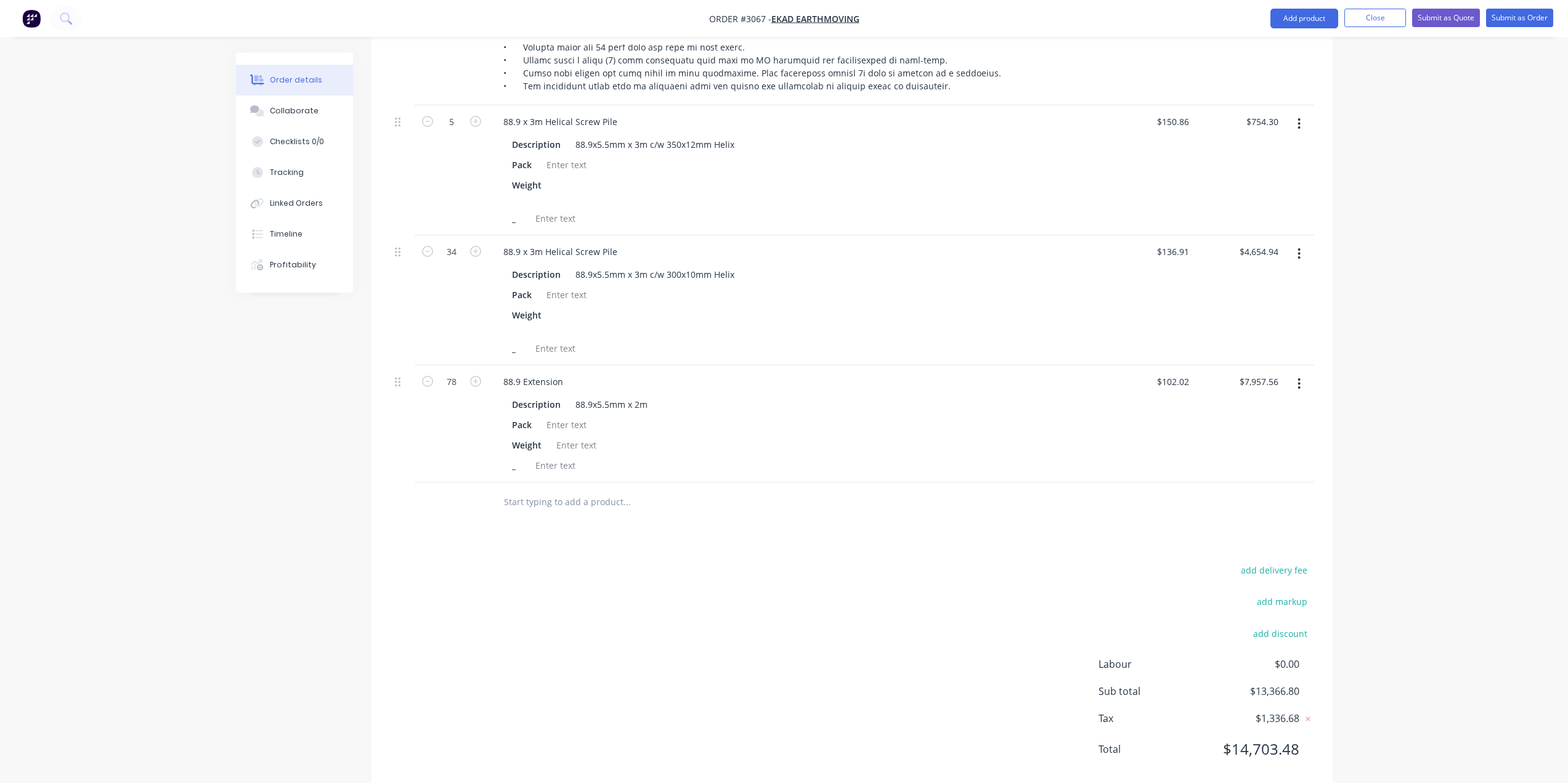
scroll to position [807, 0]
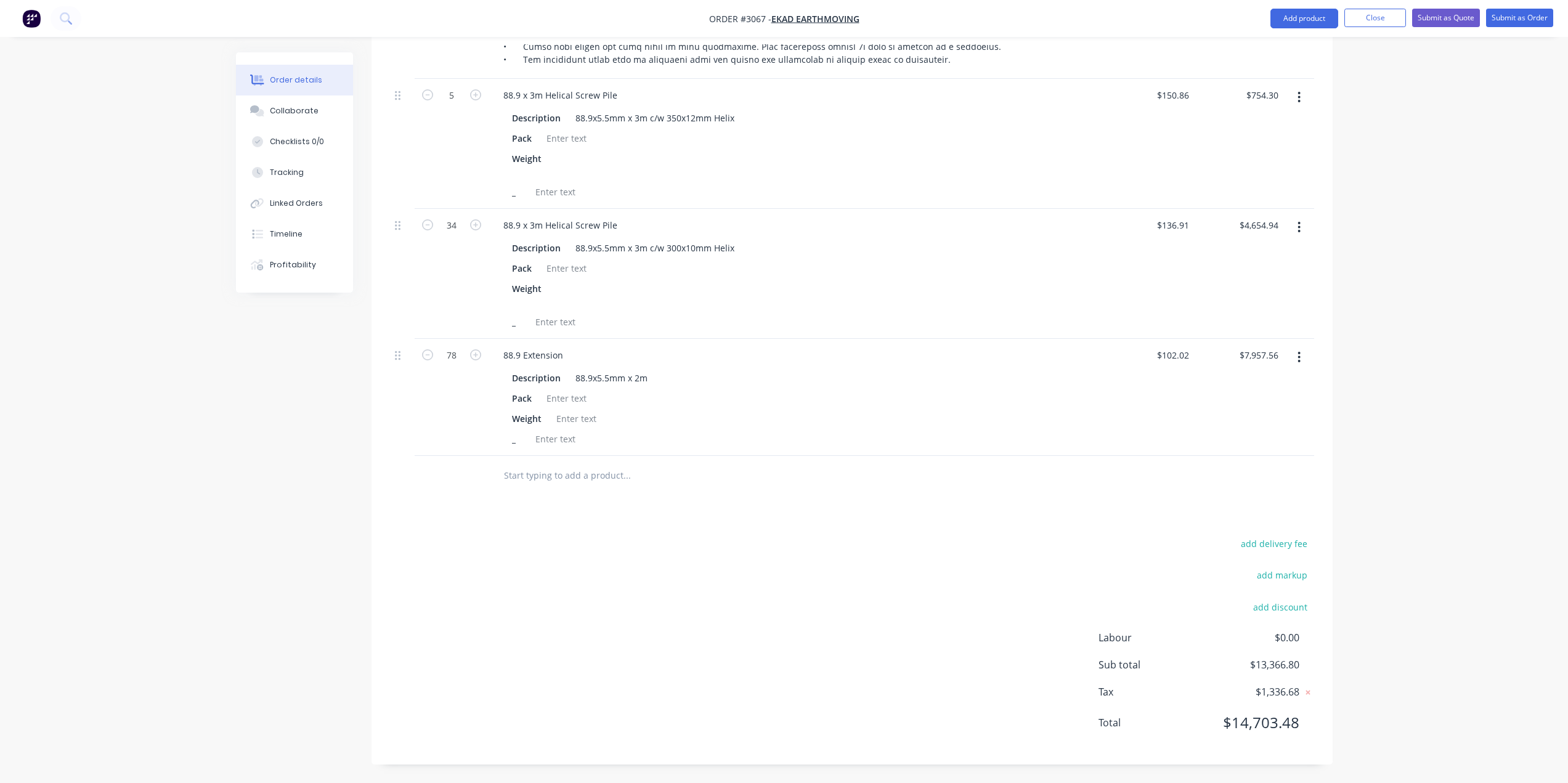
click at [558, 480] on input "text" at bounding box center [627, 476] width 246 height 24
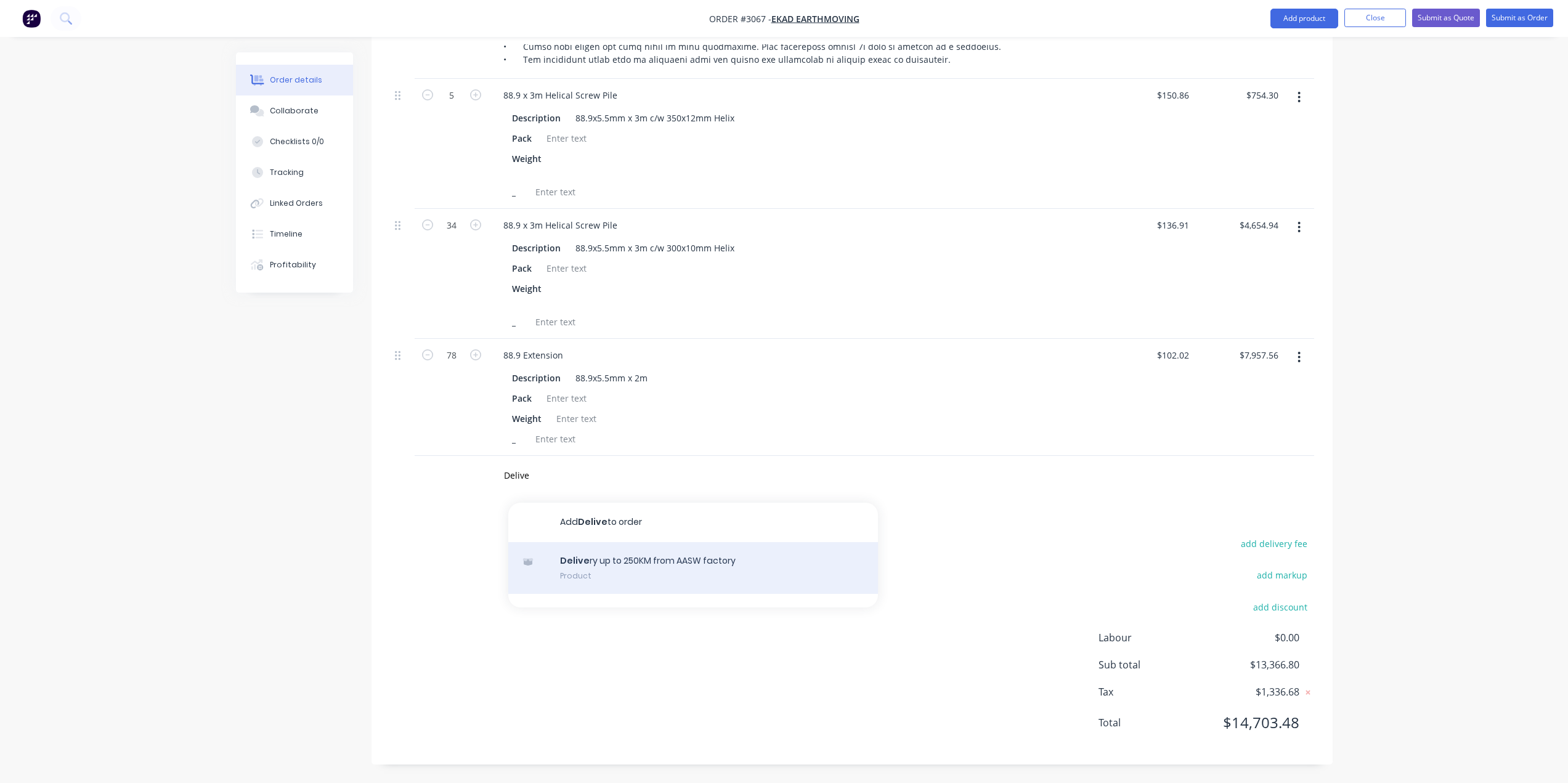
click at [587, 566] on div "Delive ry up to 250KM from AASW factory Product" at bounding box center [693, 568] width 370 height 52
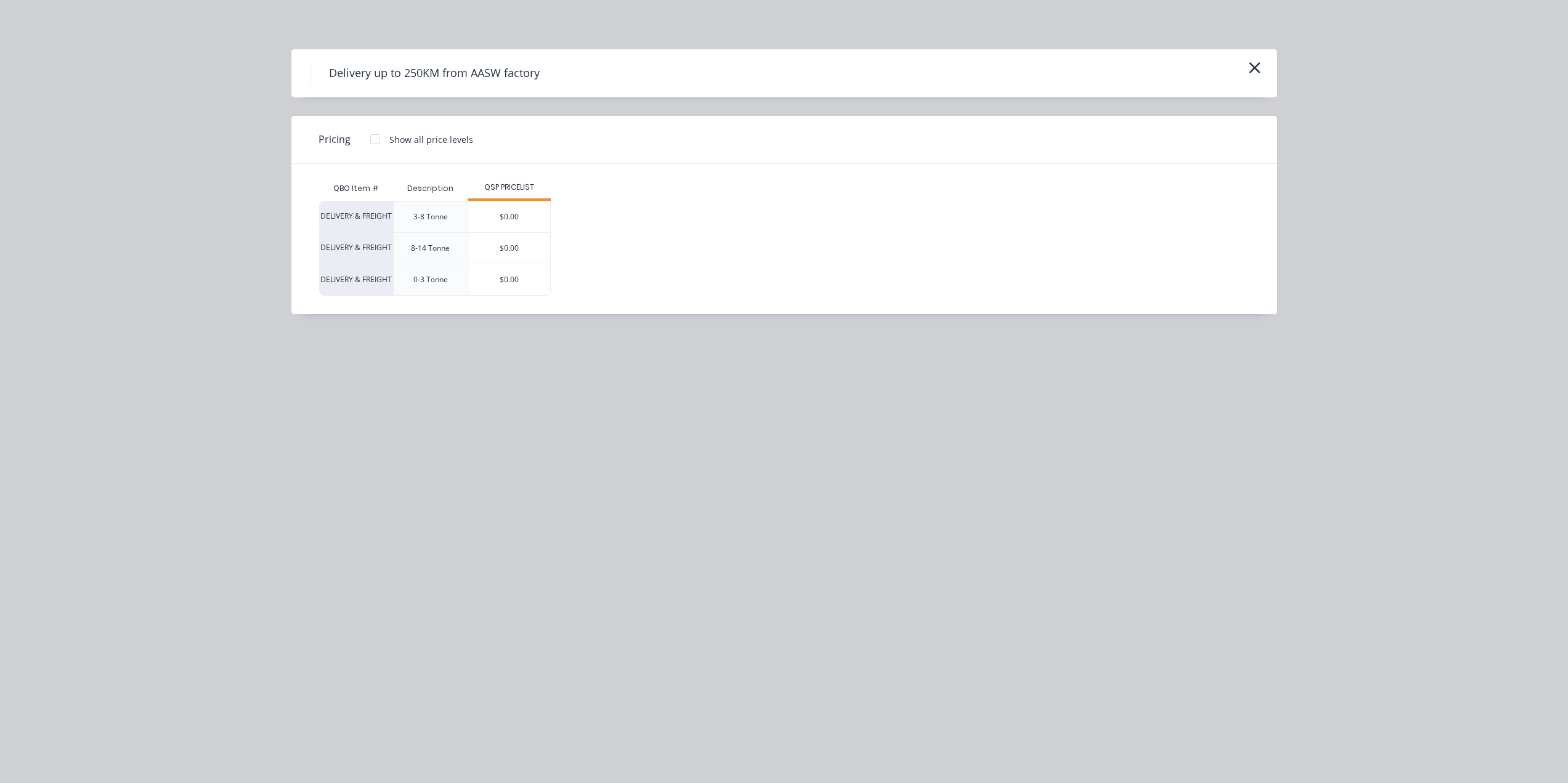
click at [443, 217] on div "3-8 Tonne" at bounding box center [431, 216] width 34 height 11
click at [721, 234] on div "DELIVERY & FREIGHT 3-8 Tonne $0.00 DELIVERY & FREIGHT 8-14 Tonne $0.00 DELIVERY…" at bounding box center [775, 248] width 912 height 95
click at [1259, 68] on icon "button" at bounding box center [1255, 68] width 13 height 17
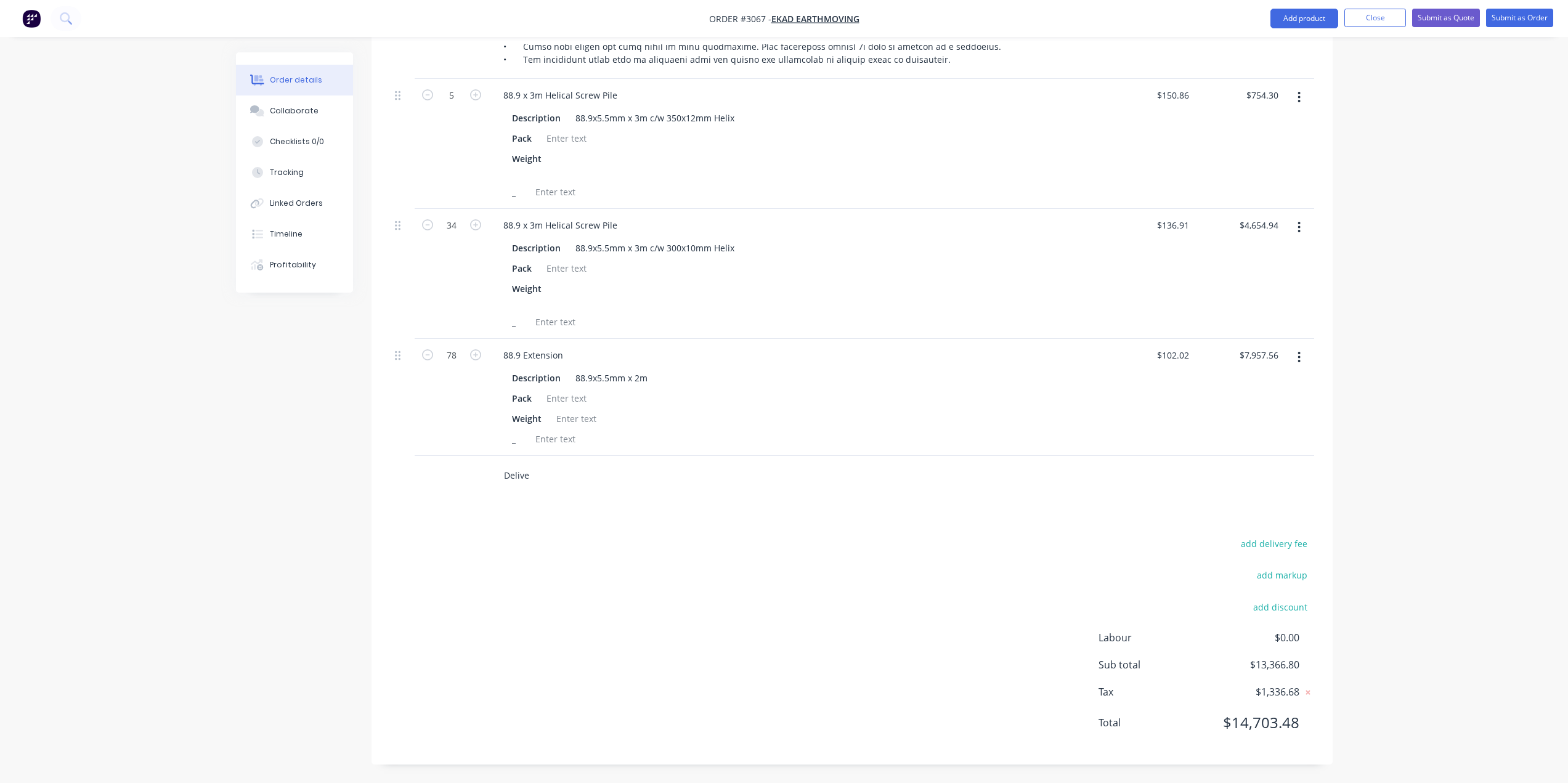
click at [519, 478] on input "Delive" at bounding box center [627, 476] width 246 height 24
click at [547, 476] on input "Delive" at bounding box center [627, 476] width 246 height 24
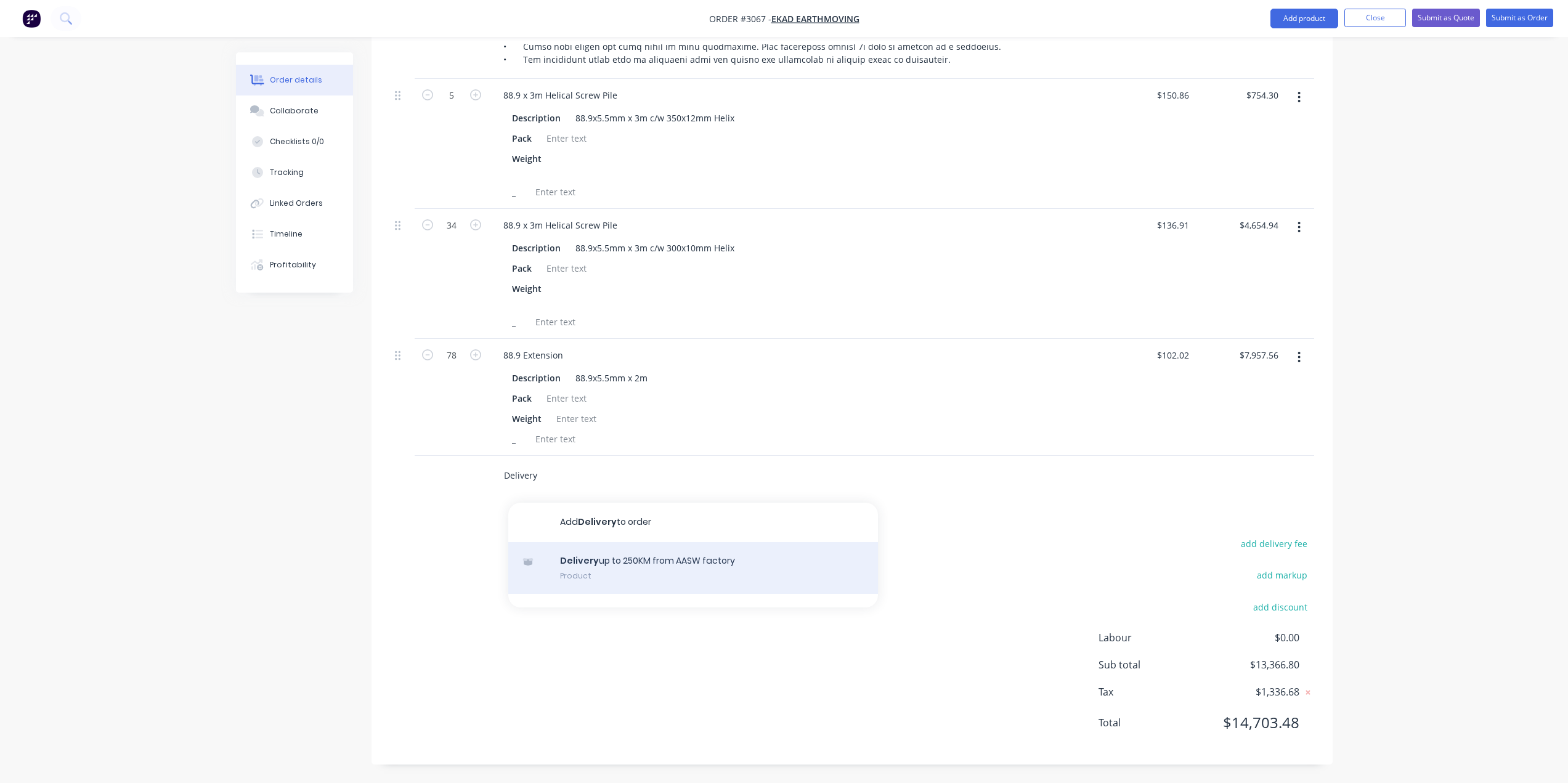
type input "Delivery"
click at [565, 566] on div "Delivery up to 250KM from AASW factory Product" at bounding box center [693, 568] width 370 height 52
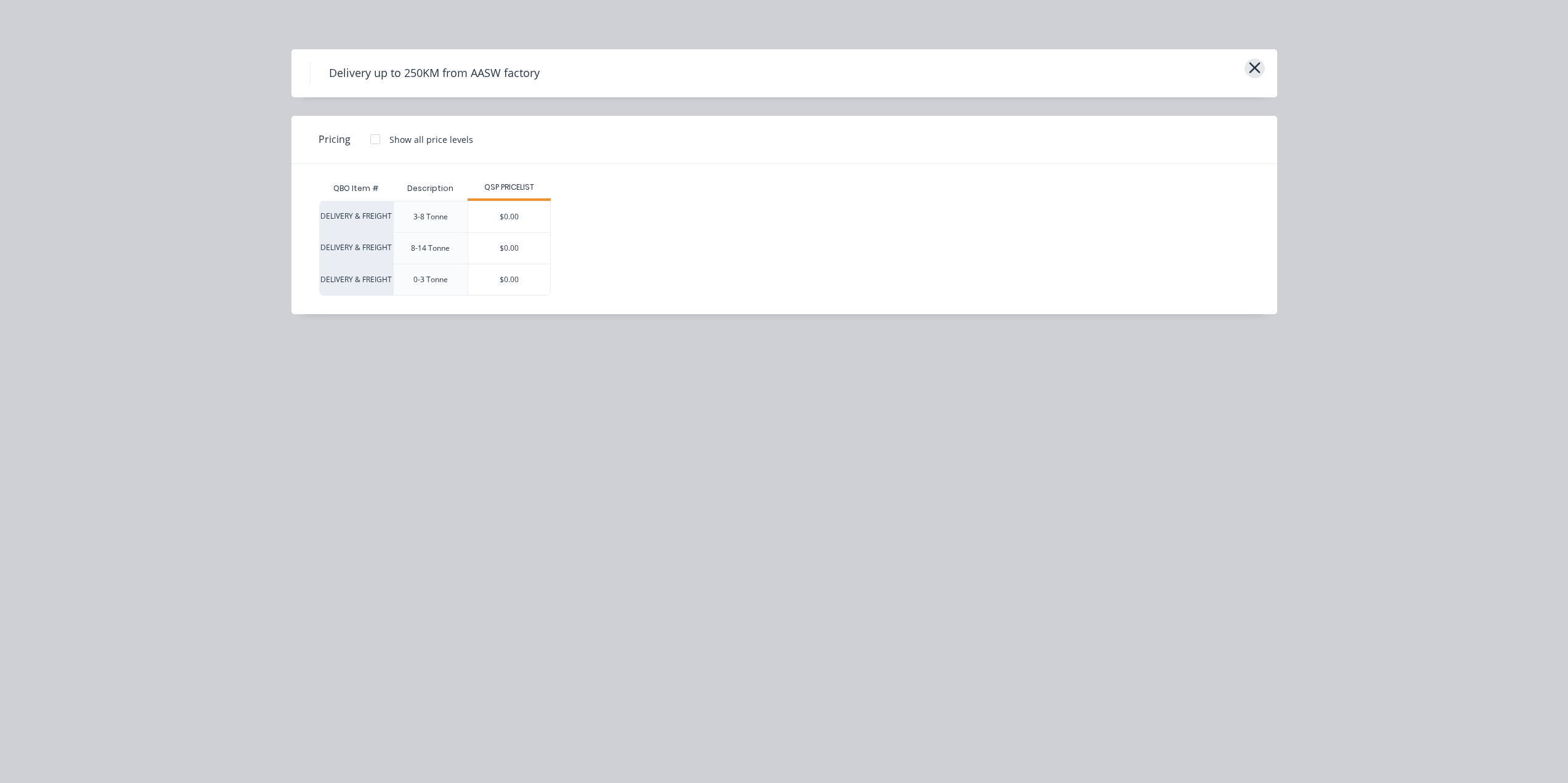
click at [1264, 64] on button "button" at bounding box center [1255, 69] width 20 height 20
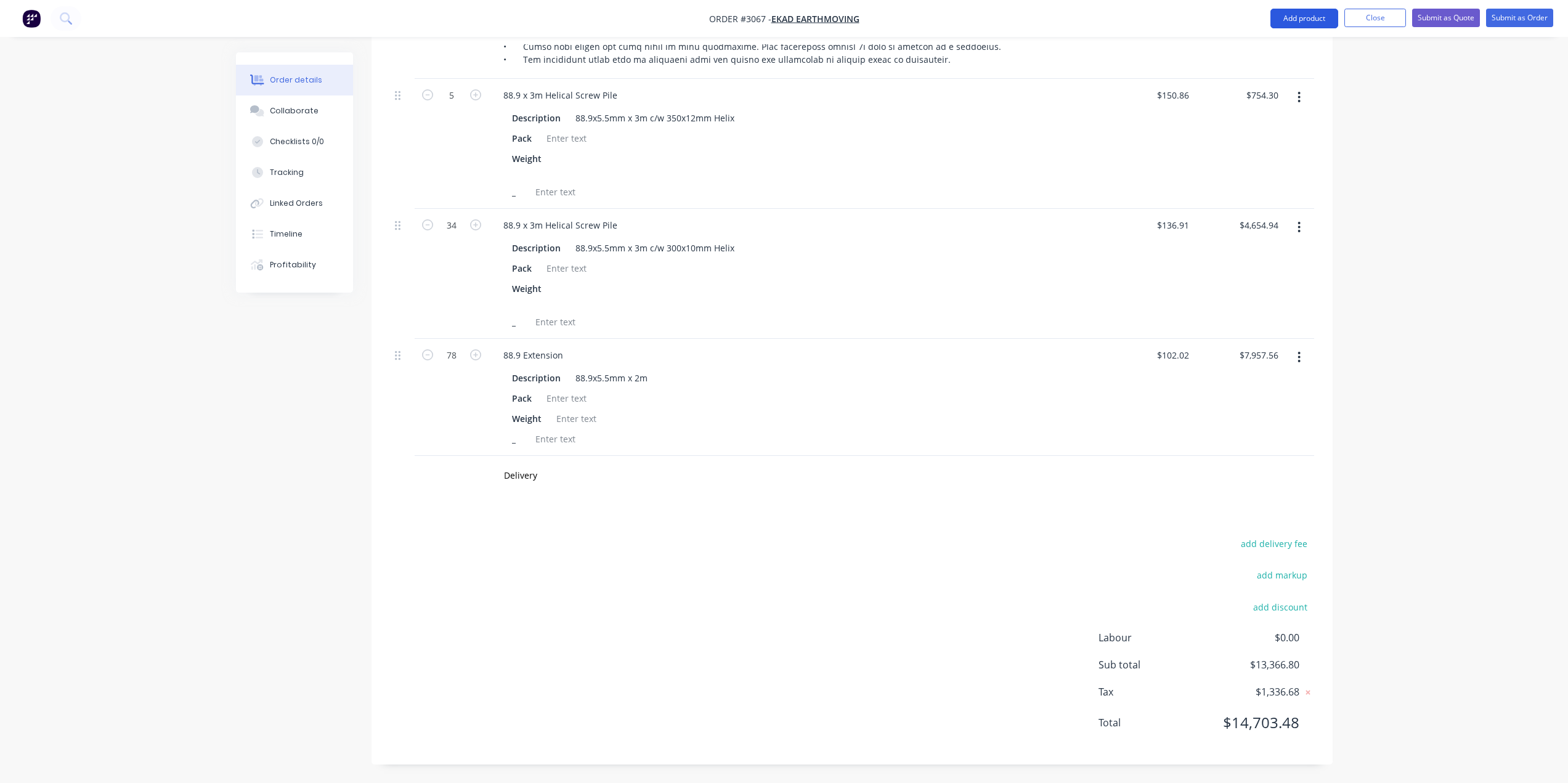
click at [1302, 18] on button "Add product" at bounding box center [1304, 19] width 68 height 20
click at [1270, 55] on div "Product catalogue" at bounding box center [1279, 50] width 95 height 18
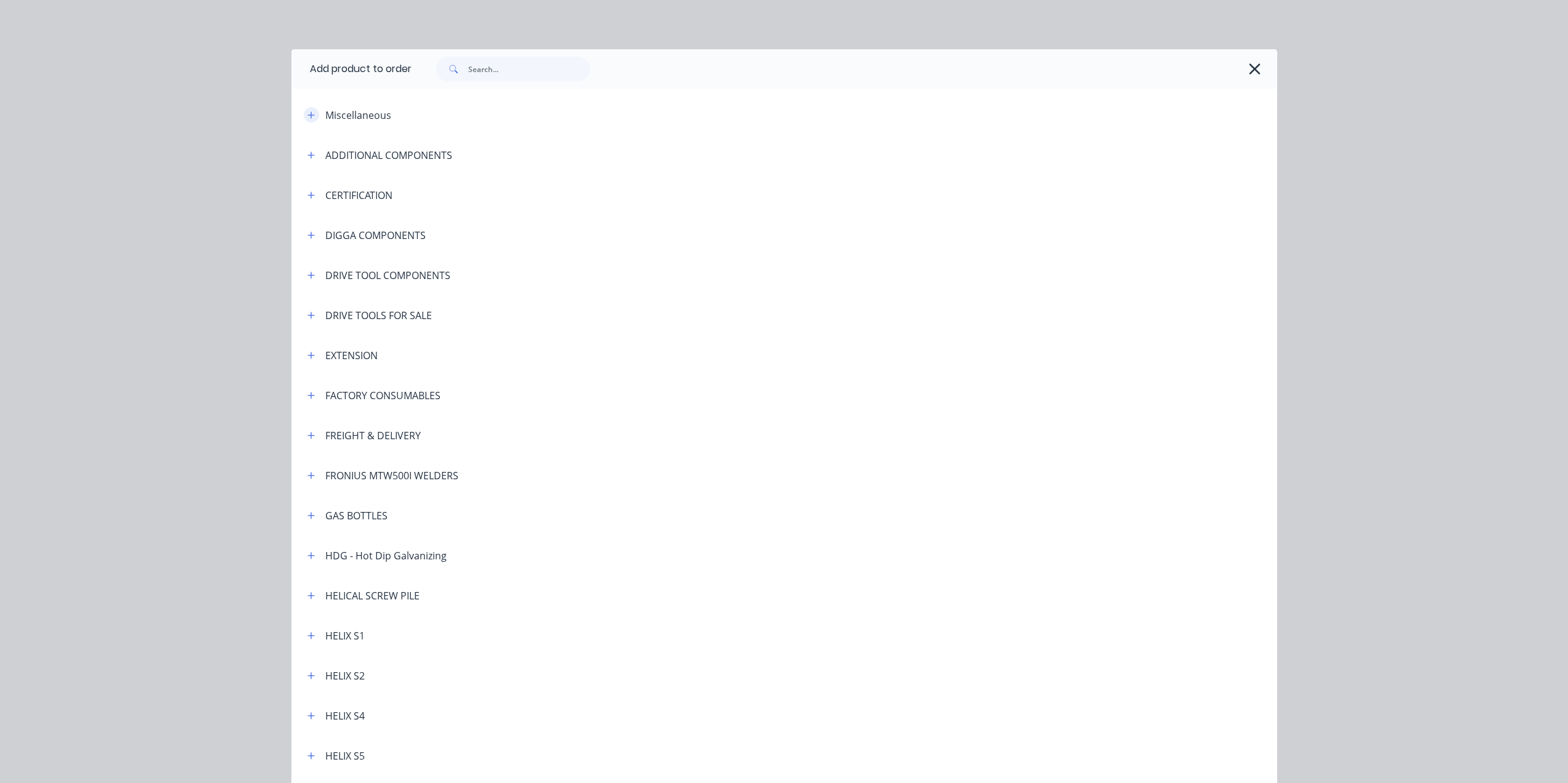
click at [307, 120] on button "button" at bounding box center [312, 115] width 16 height 16
click at [307, 113] on icon "button" at bounding box center [311, 115] width 7 height 9
click at [525, 73] on input "text" at bounding box center [529, 69] width 122 height 24
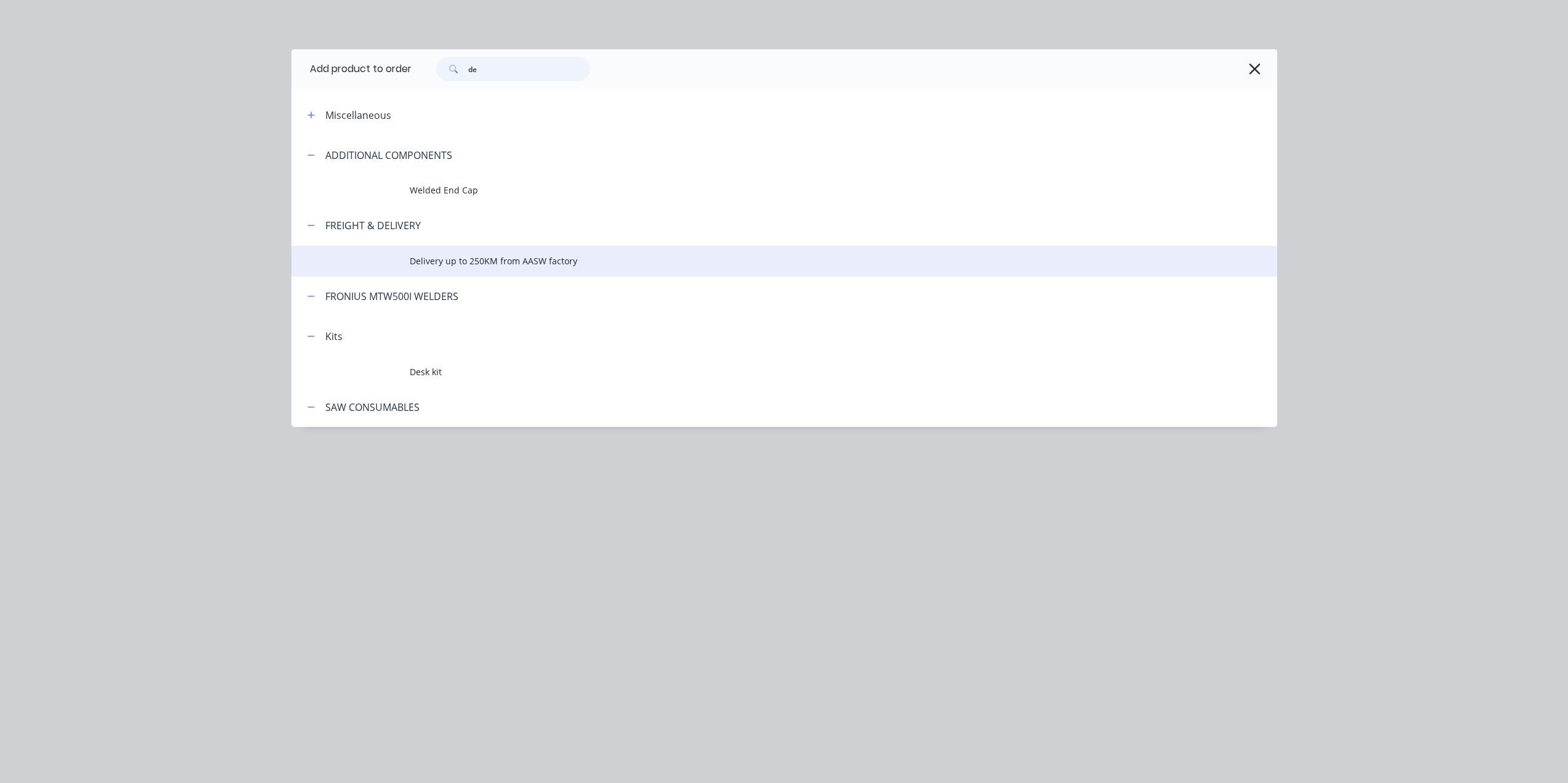
type input "de"
click at [428, 256] on span "Delivery up to 250KM from AASW factory" at bounding box center [756, 261] width 694 height 13
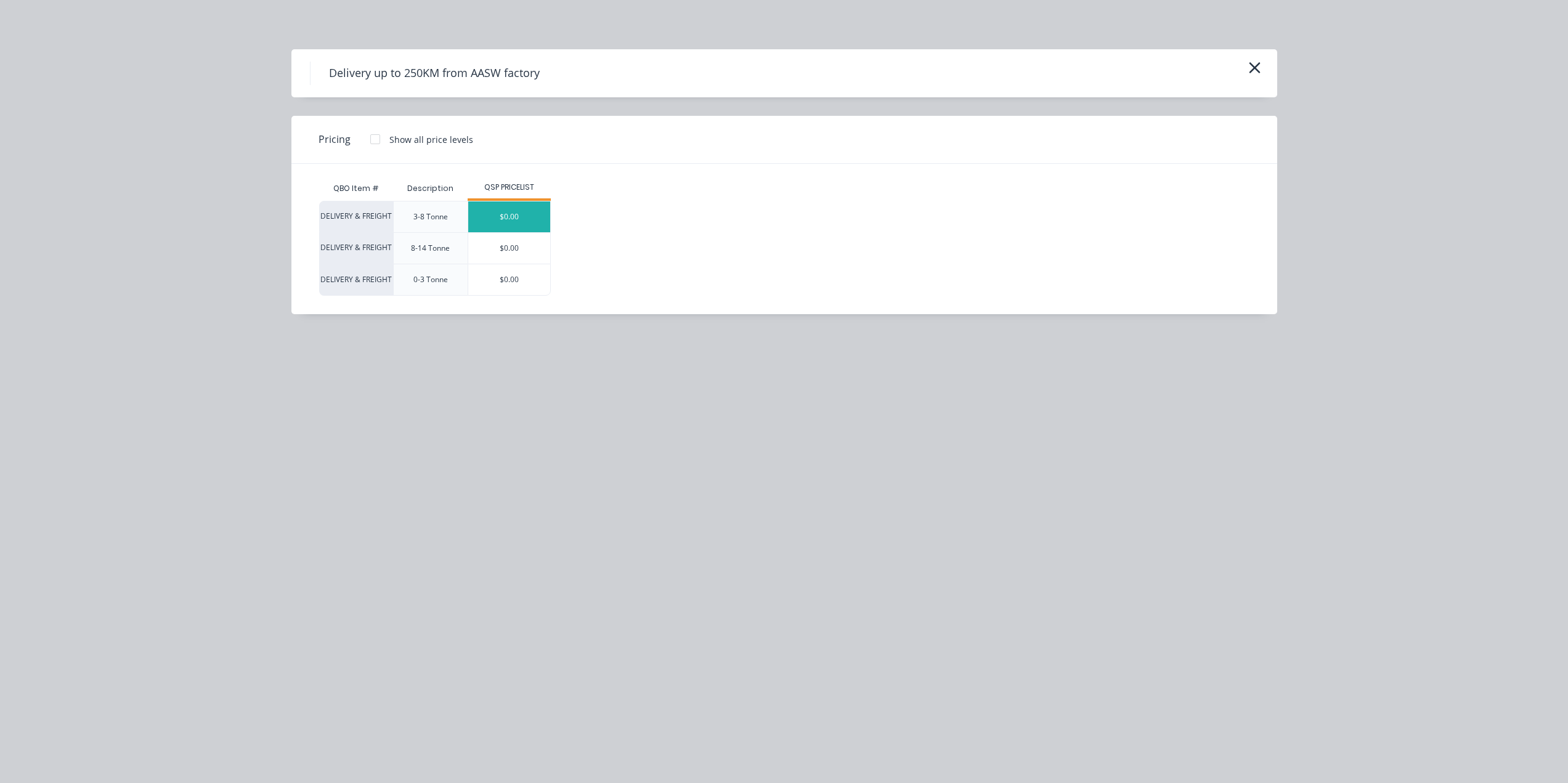
click at [488, 213] on div "$0.00" at bounding box center [509, 216] width 82 height 31
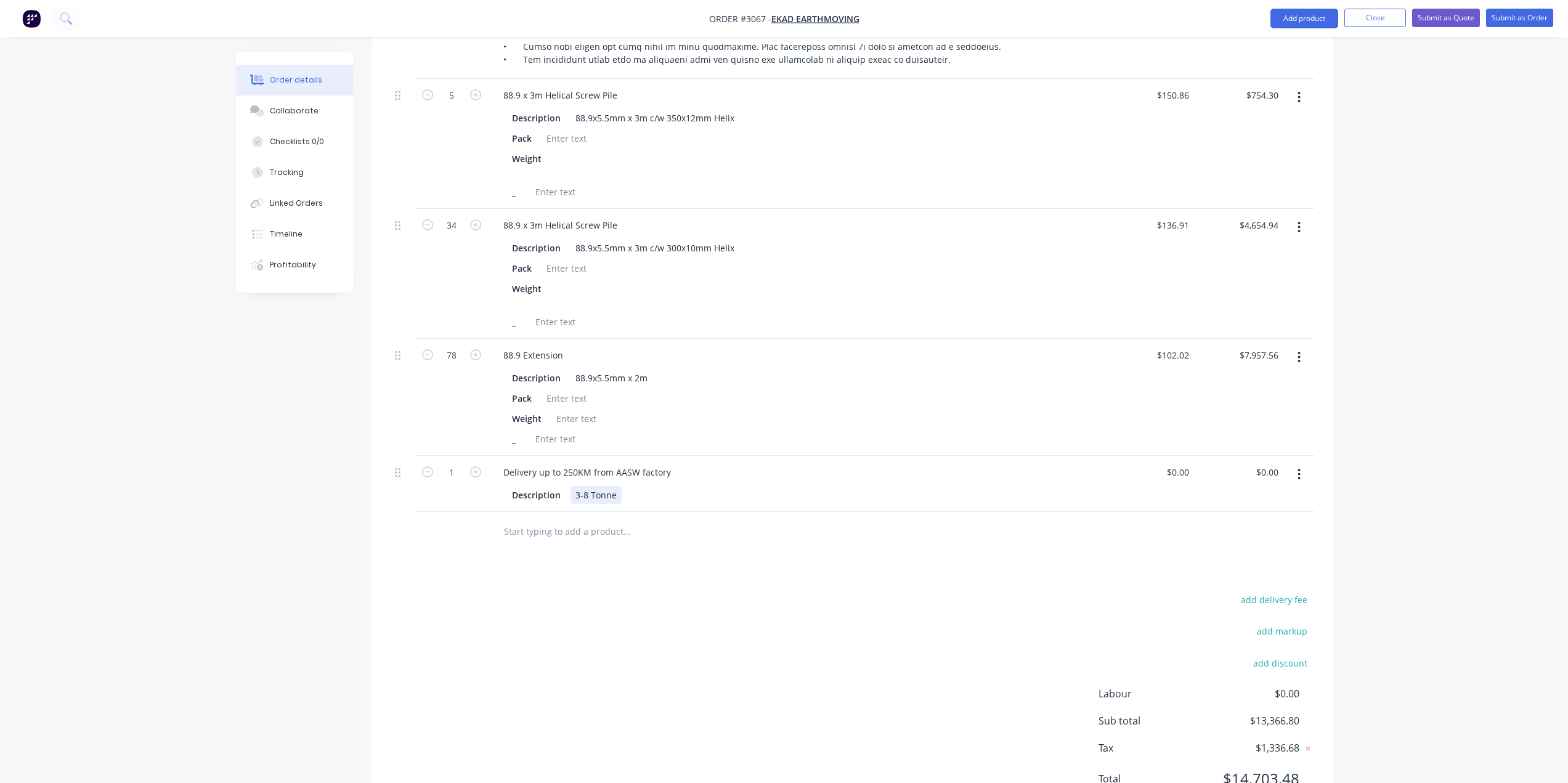
click at [596, 495] on div "3-8 Tonne" at bounding box center [596, 495] width 51 height 18
click at [574, 491] on div "3-8 Tonne" at bounding box center [596, 495] width 51 height 18
click at [1186, 470] on input "0" at bounding box center [1187, 472] width 14 height 18
type input "$650.00"
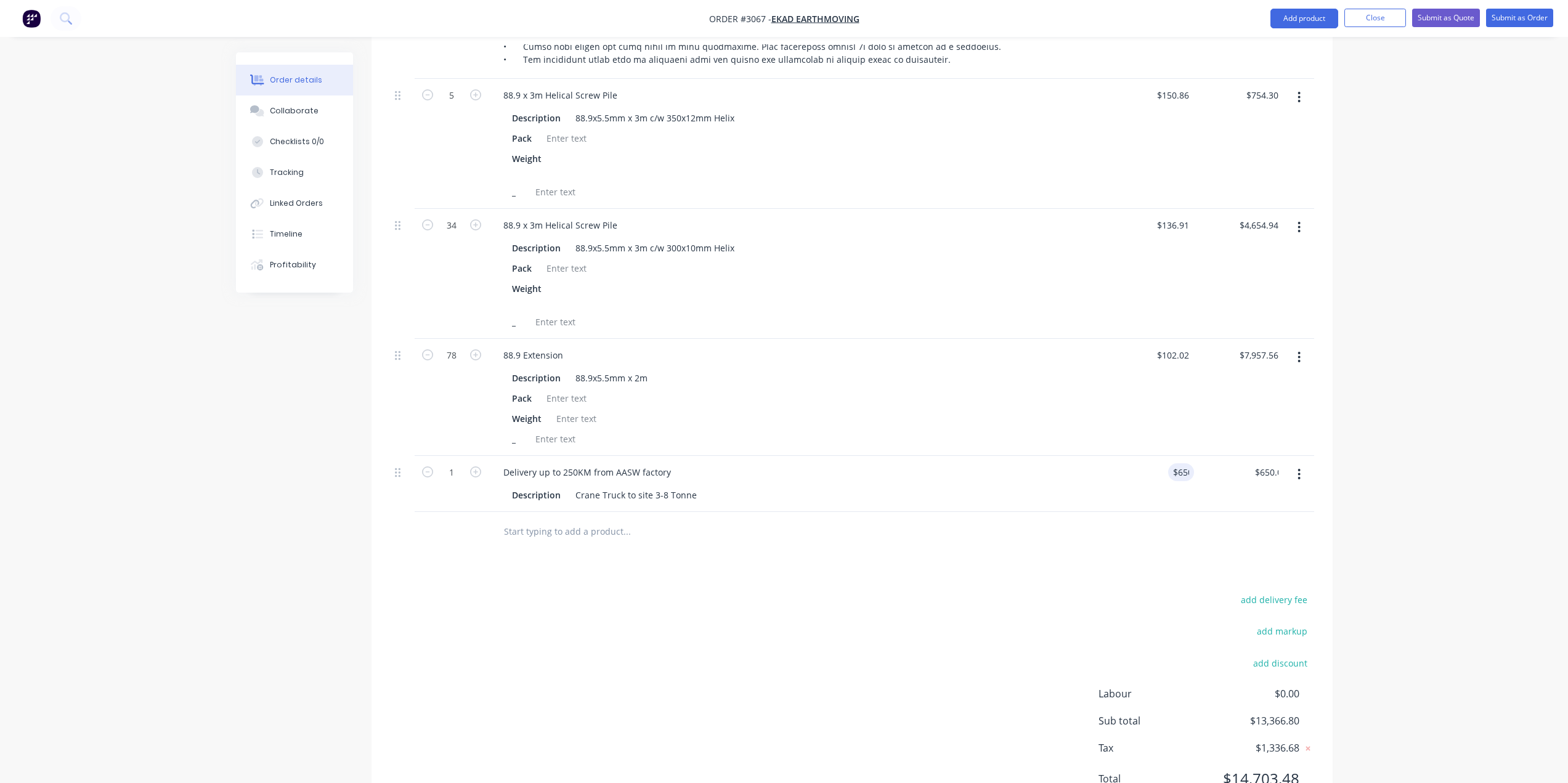
click at [984, 613] on div "add delivery fee add markup add discount Labour $0.00 Sub total $13,366.80 Tax …" at bounding box center [852, 697] width 924 height 211
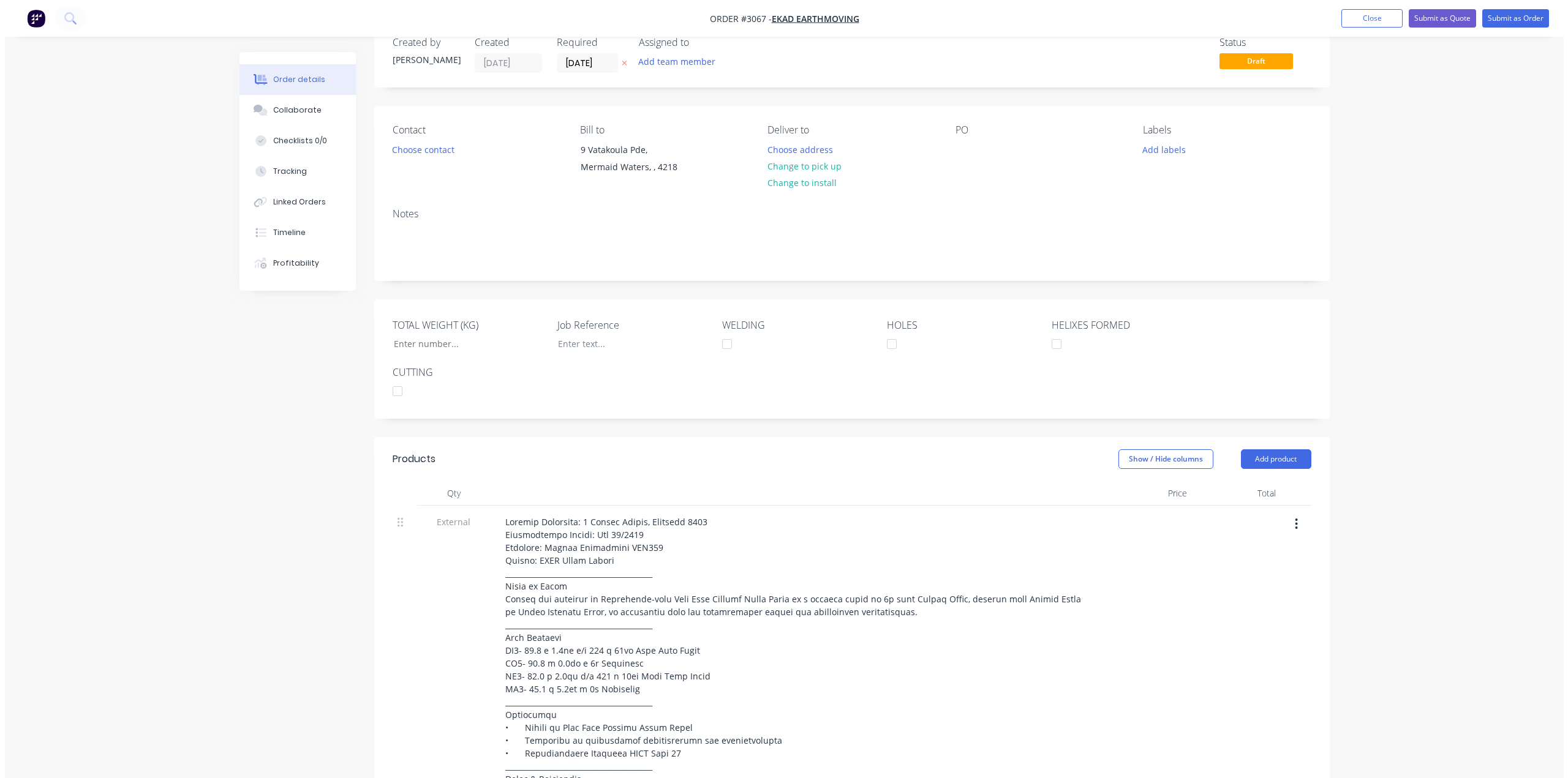
scroll to position [0, 0]
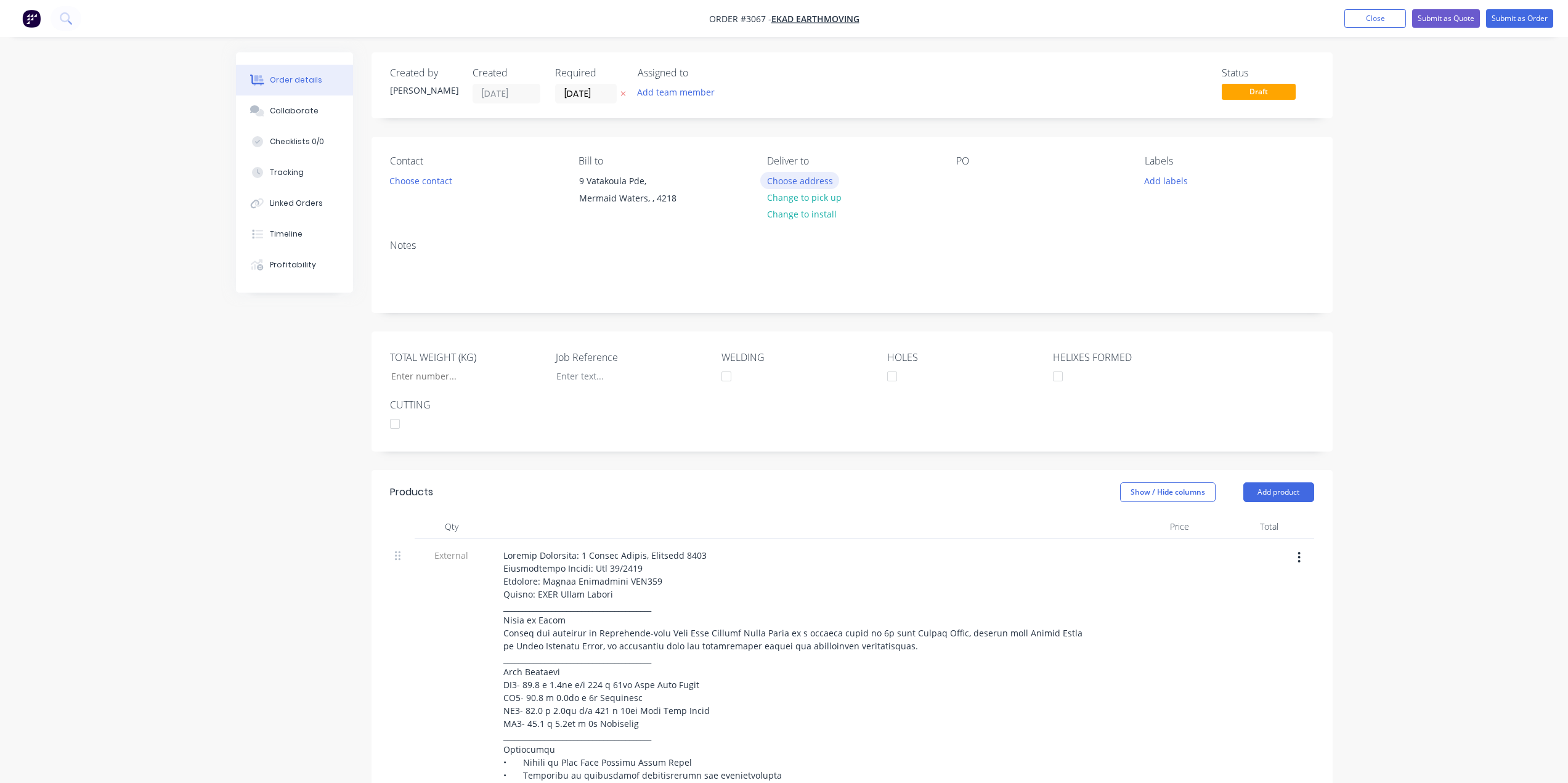
click at [776, 181] on button "Choose address" at bounding box center [799, 180] width 79 height 16
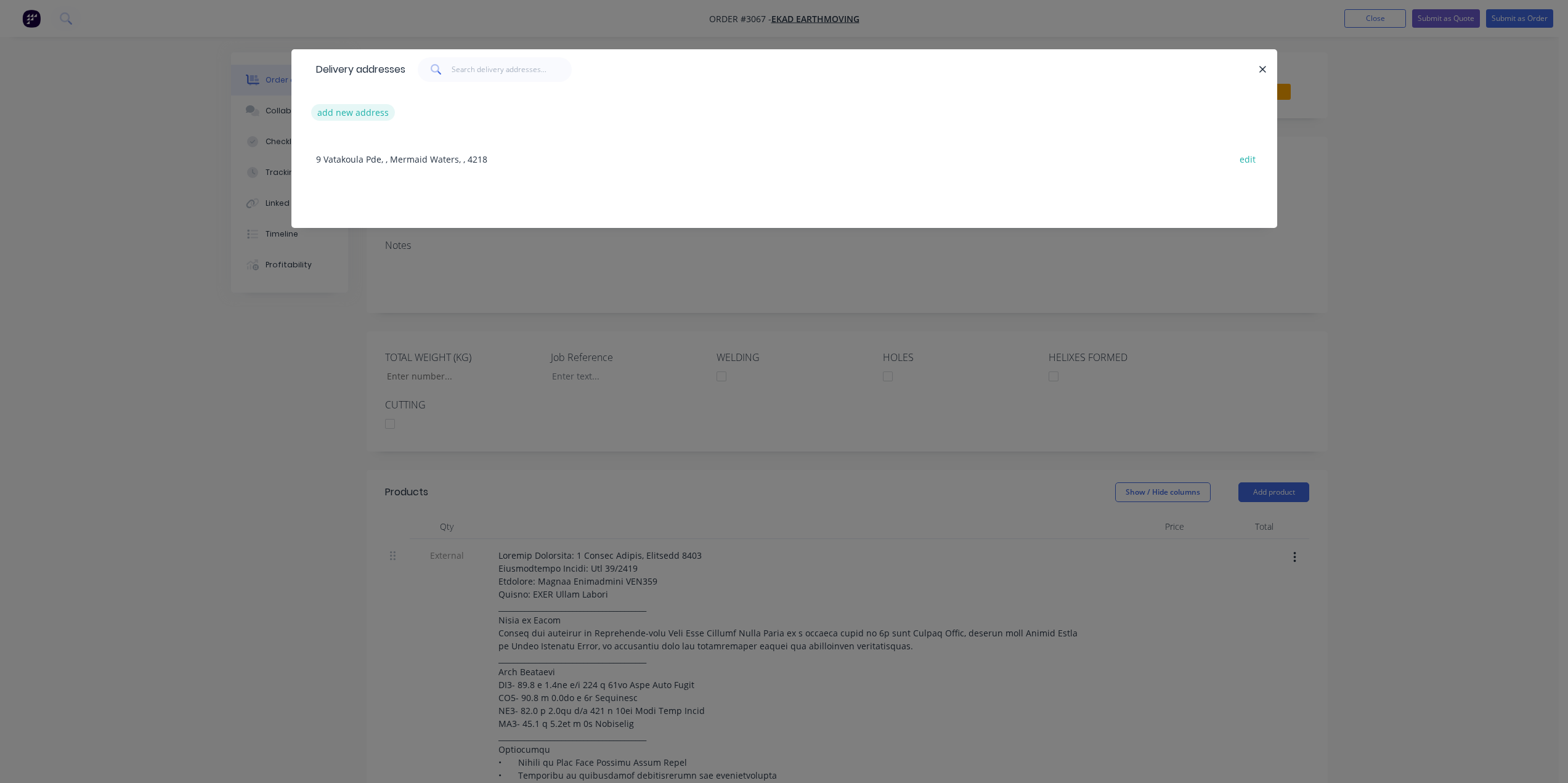
click at [351, 112] on button "add new address" at bounding box center [353, 112] width 85 height 16
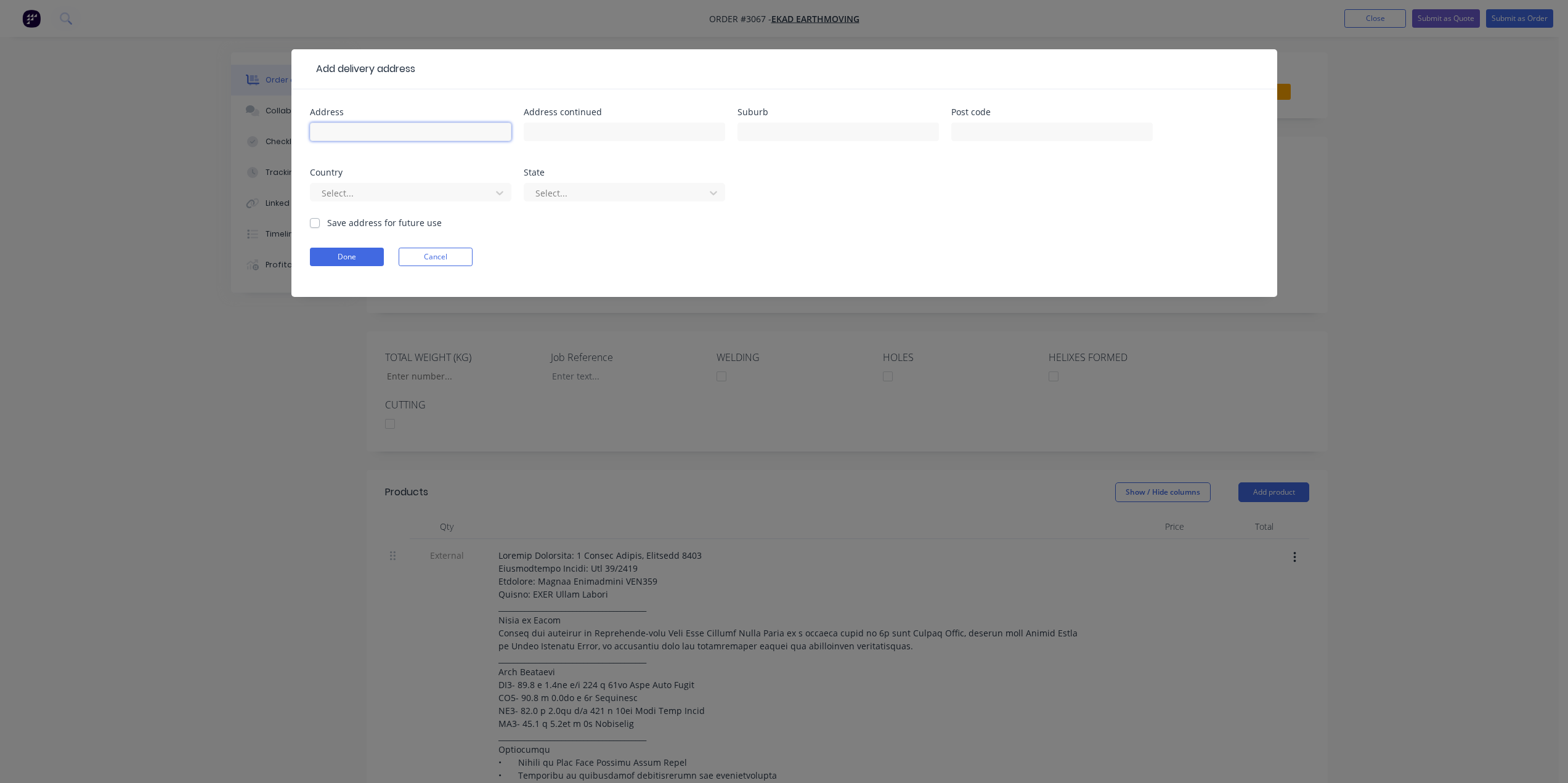
click at [360, 137] on input "text" at bounding box center [410, 132] width 201 height 19
type input "9 Mimosa Avenue"
type input "Bogangar"
type input "2488"
click at [347, 250] on button "Done" at bounding box center [347, 257] width 74 height 19
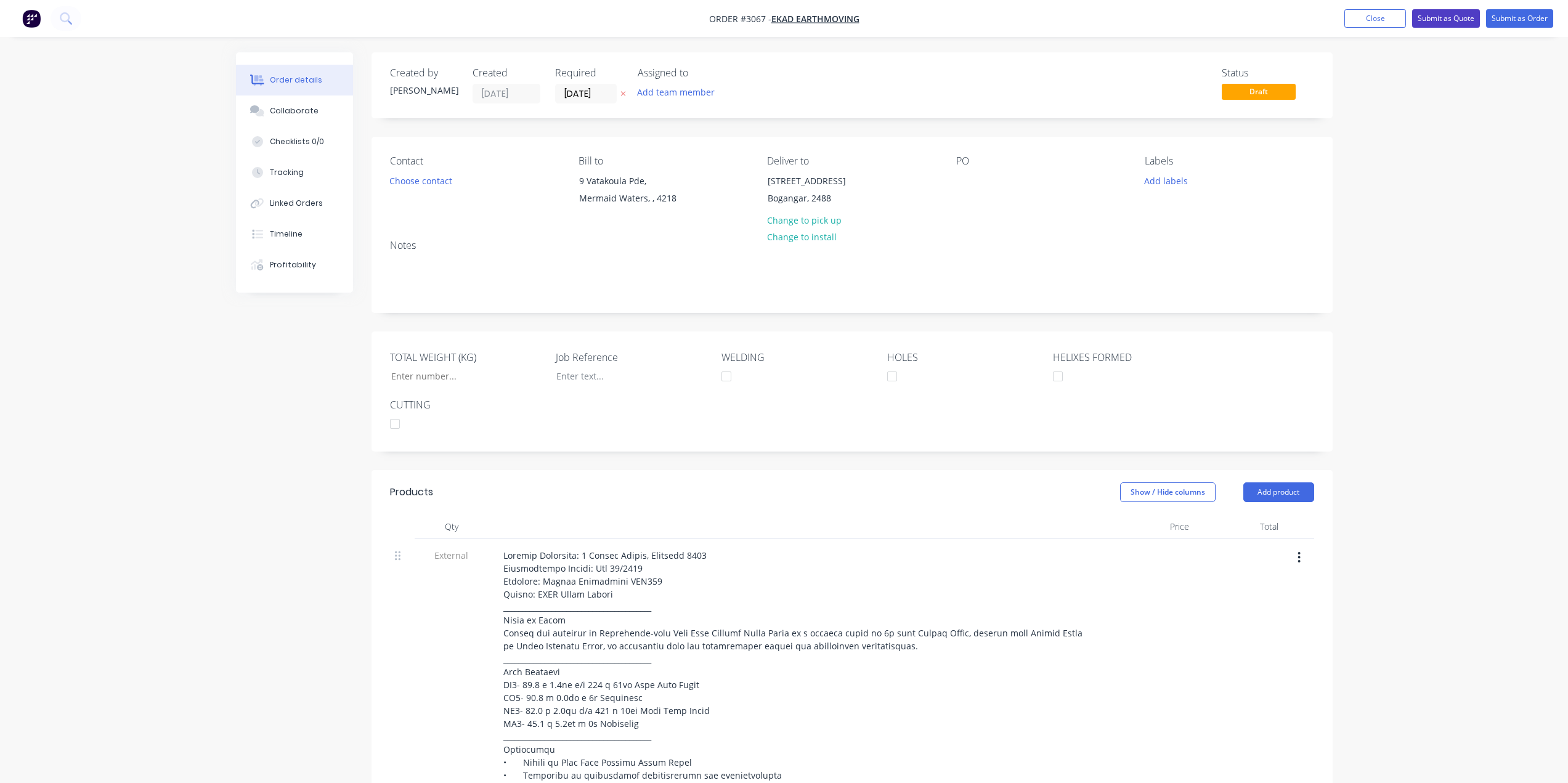
click at [1433, 14] on button "Submit as Quote" at bounding box center [1446, 19] width 68 height 19
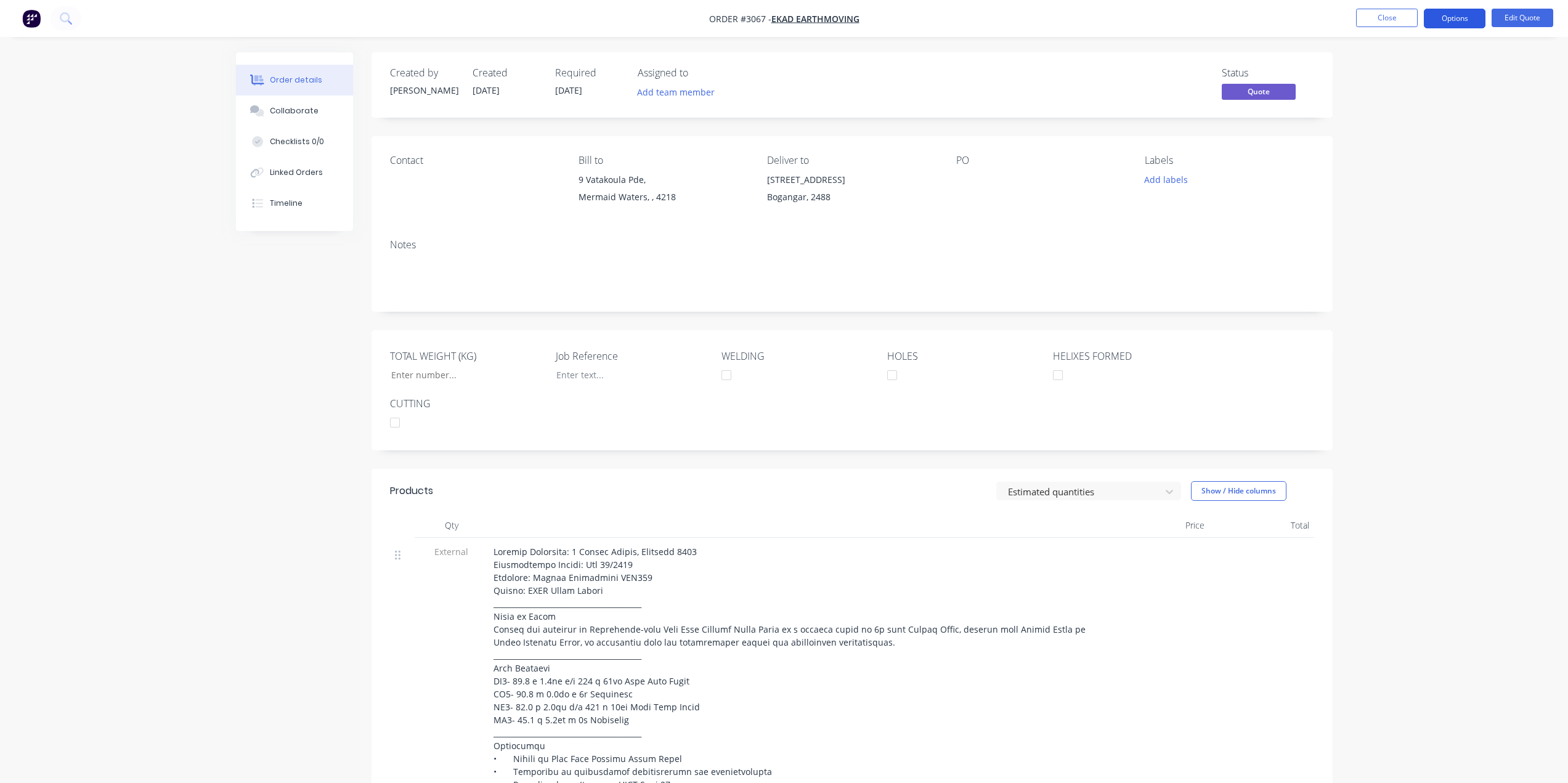
click at [1466, 16] on button "Options" at bounding box center [1455, 19] width 62 height 20
click at [1421, 69] on div "Quote" at bounding box center [1418, 75] width 113 height 18
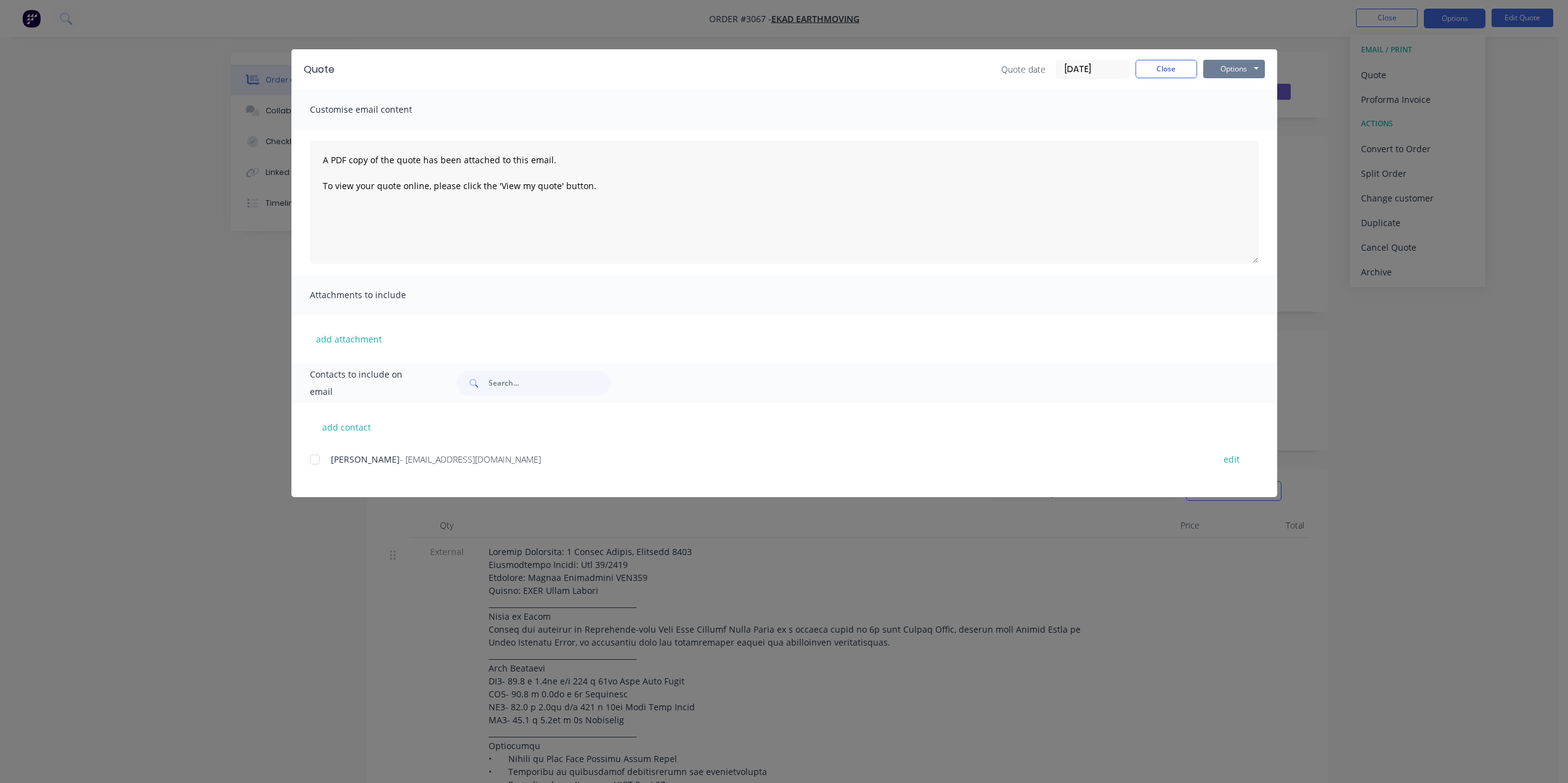
click at [1219, 66] on button "Options" at bounding box center [1234, 69] width 62 height 19
click at [1254, 90] on button "Preview" at bounding box center [1243, 91] width 79 height 20
